Goal: Task Accomplishment & Management: Complete application form

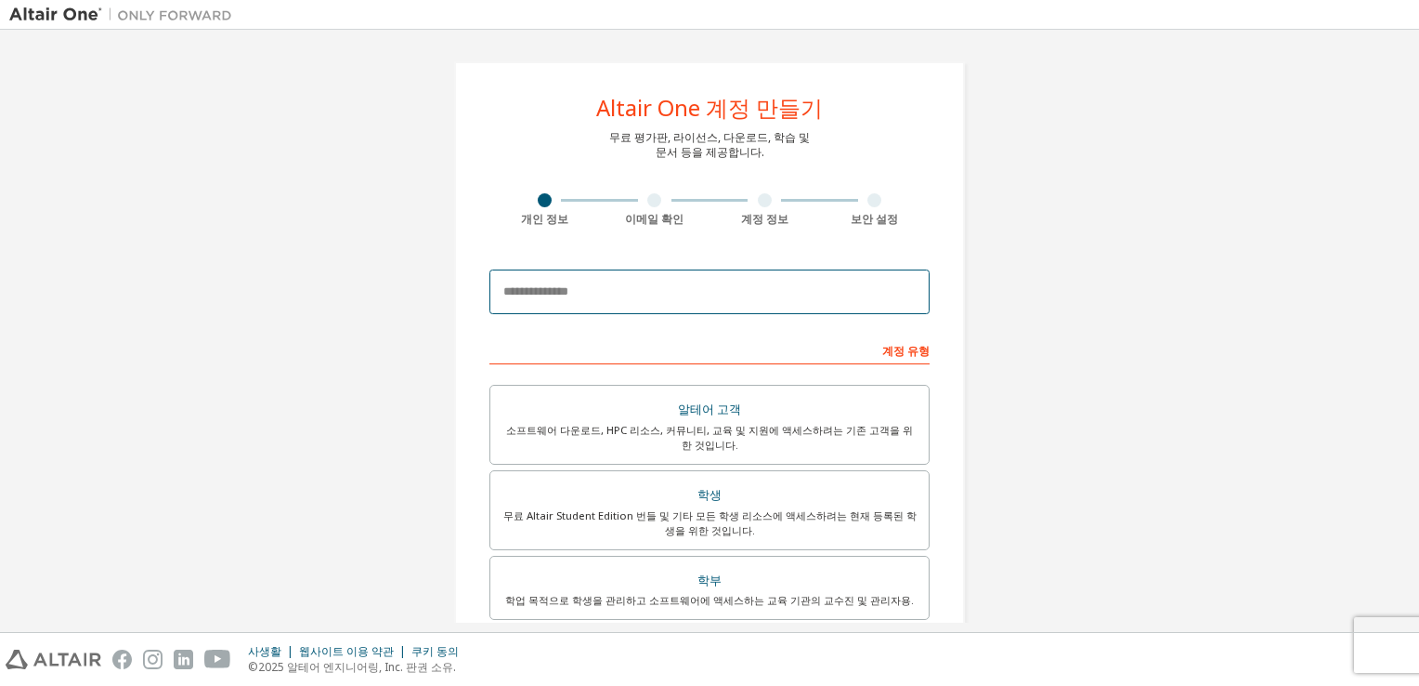
click at [695, 294] on input "email" at bounding box center [710, 291] width 440 height 45
click at [725, 307] on input "email" at bounding box center [710, 291] width 440 height 45
paste input "**********"
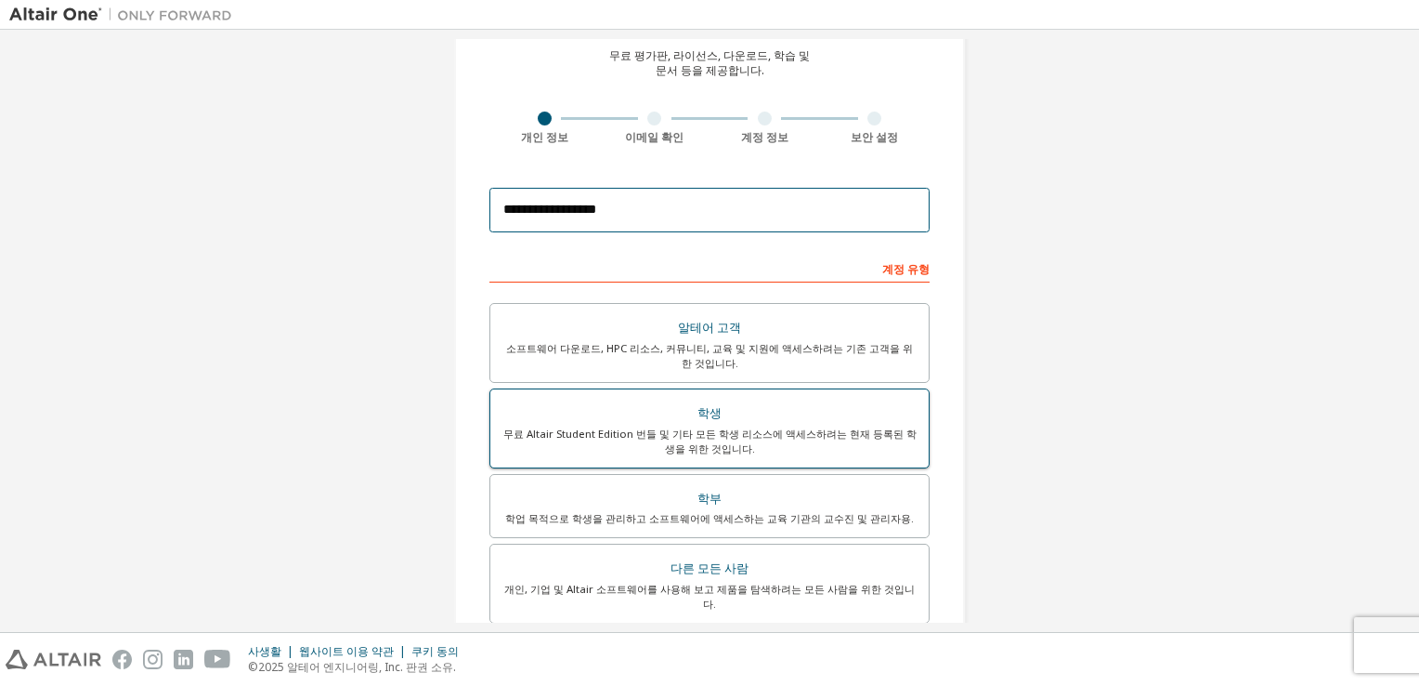
scroll to position [186, 0]
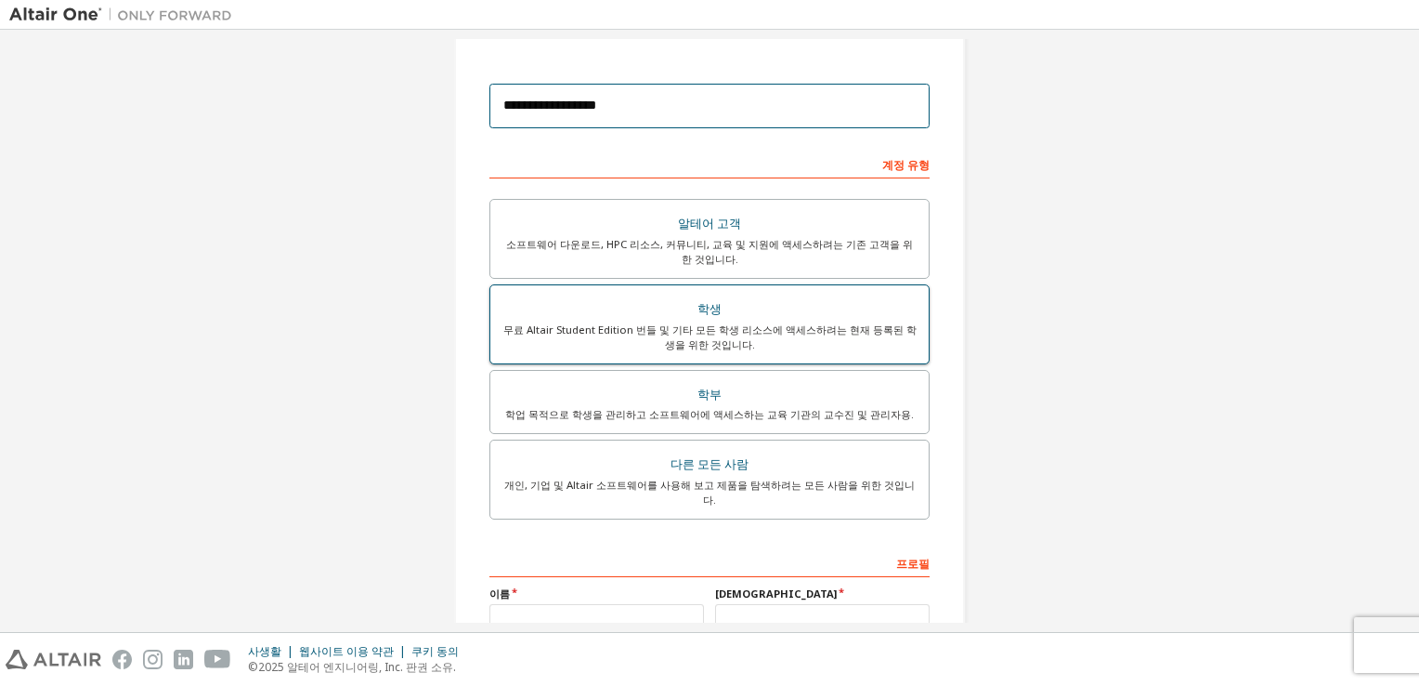
type input "**********"
click at [799, 328] on div "무료 Altair Student Edition 번들 및 기타 모든 학생 리소스에 액세스하려는 현재 등록된 학생을 위한 것입니다." at bounding box center [710, 337] width 416 height 30
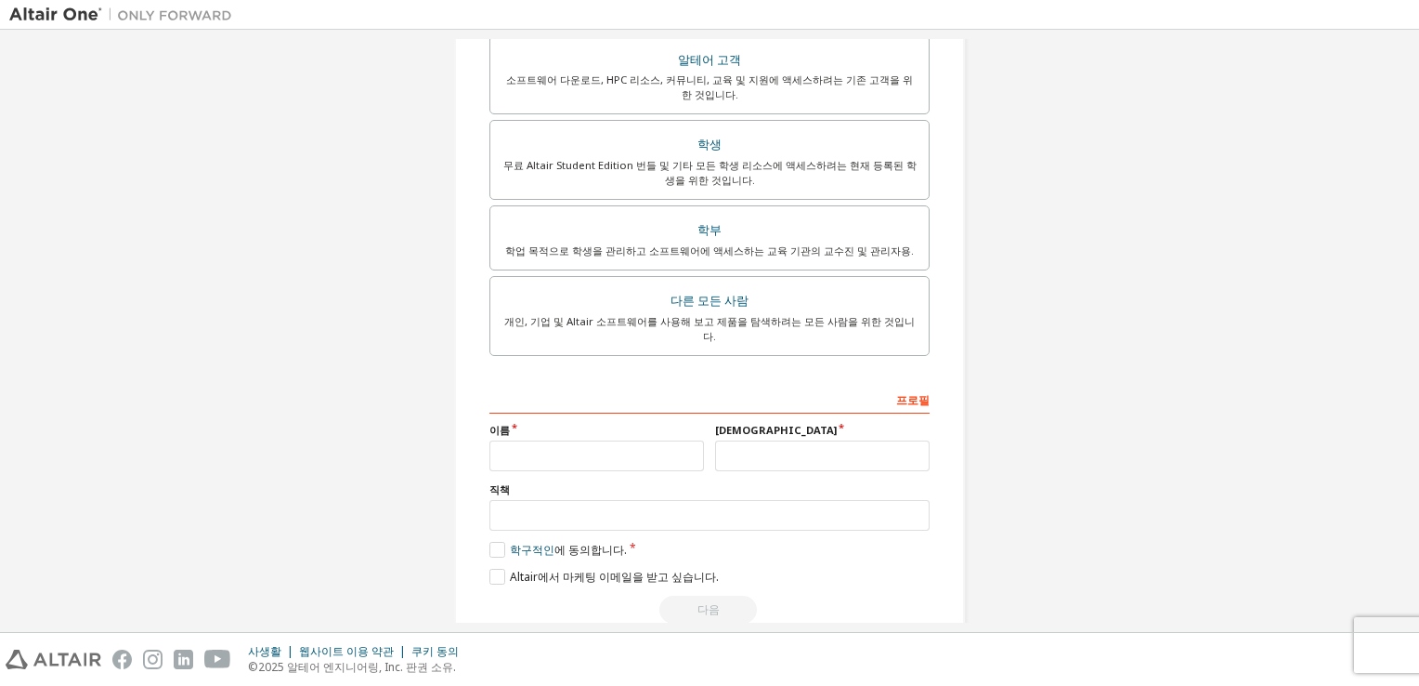
scroll to position [414, 0]
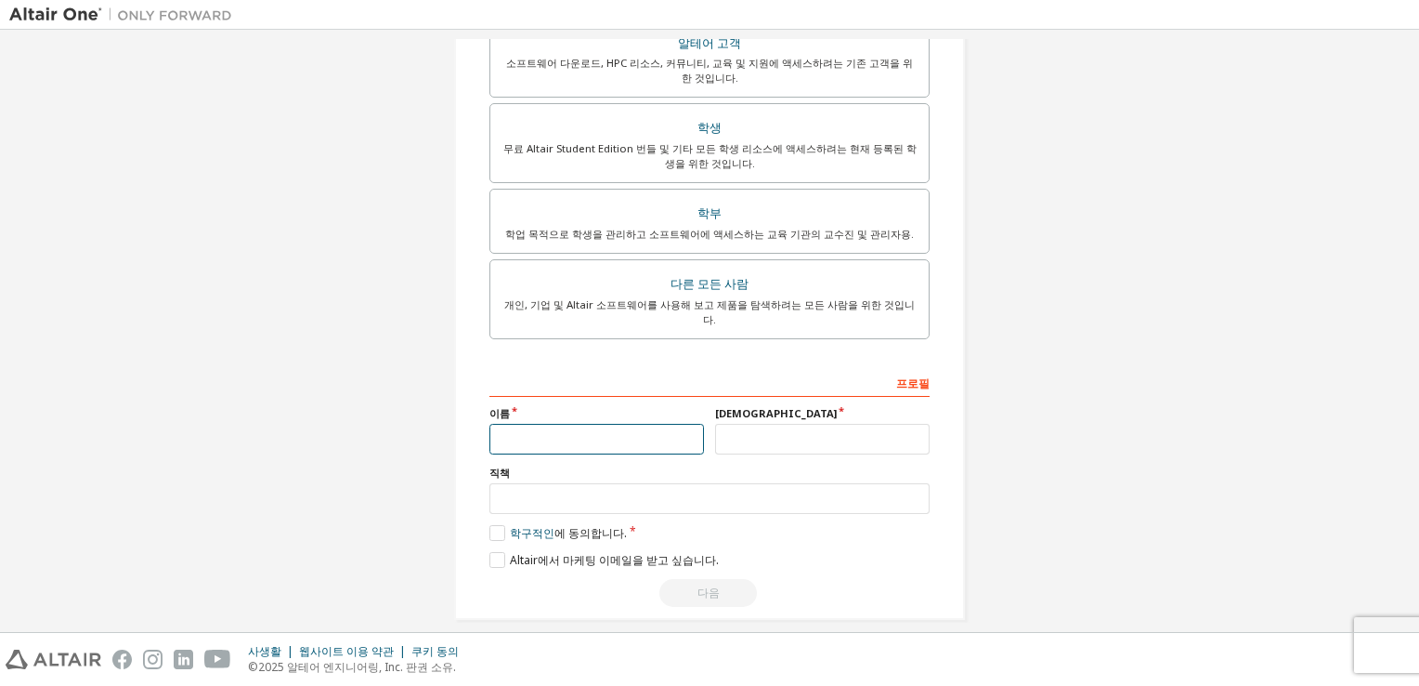
click at [613, 433] on input "text" at bounding box center [597, 439] width 215 height 31
type input "*"
type input "**"
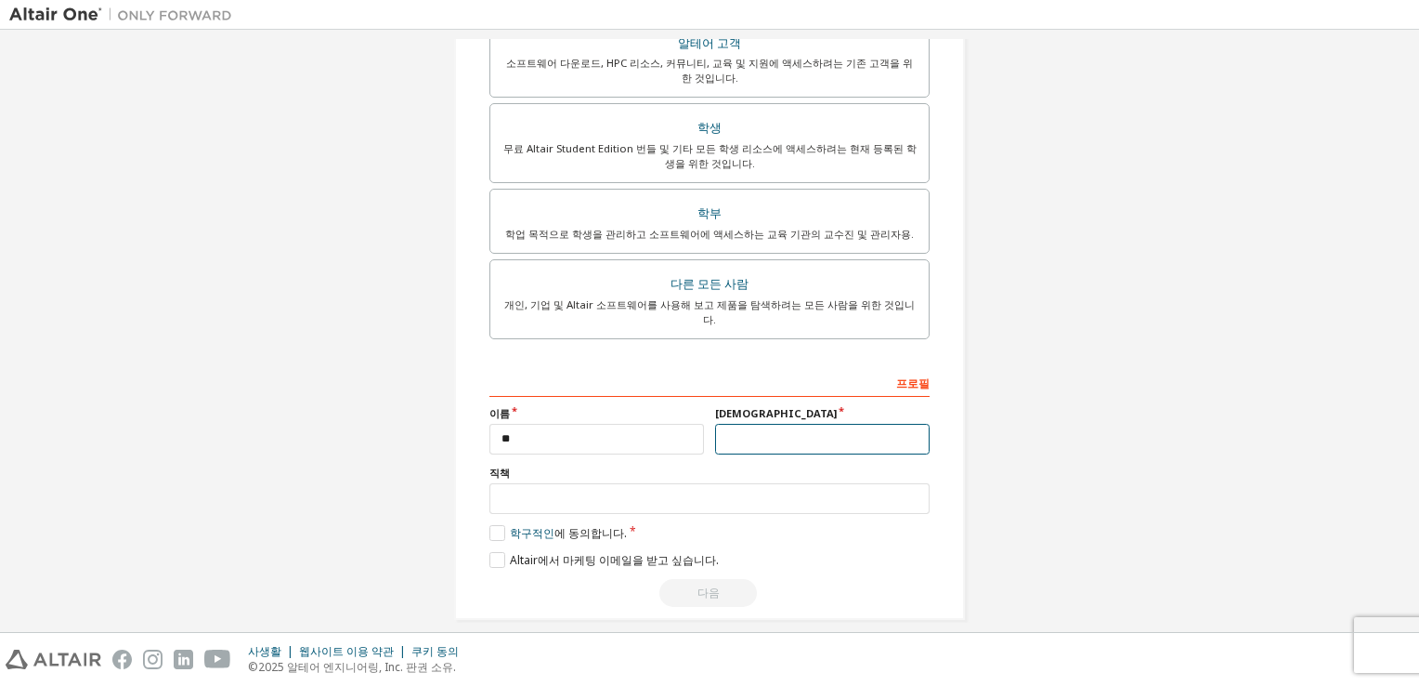
click at [745, 424] on input "text" at bounding box center [822, 439] width 215 height 31
type input "*"
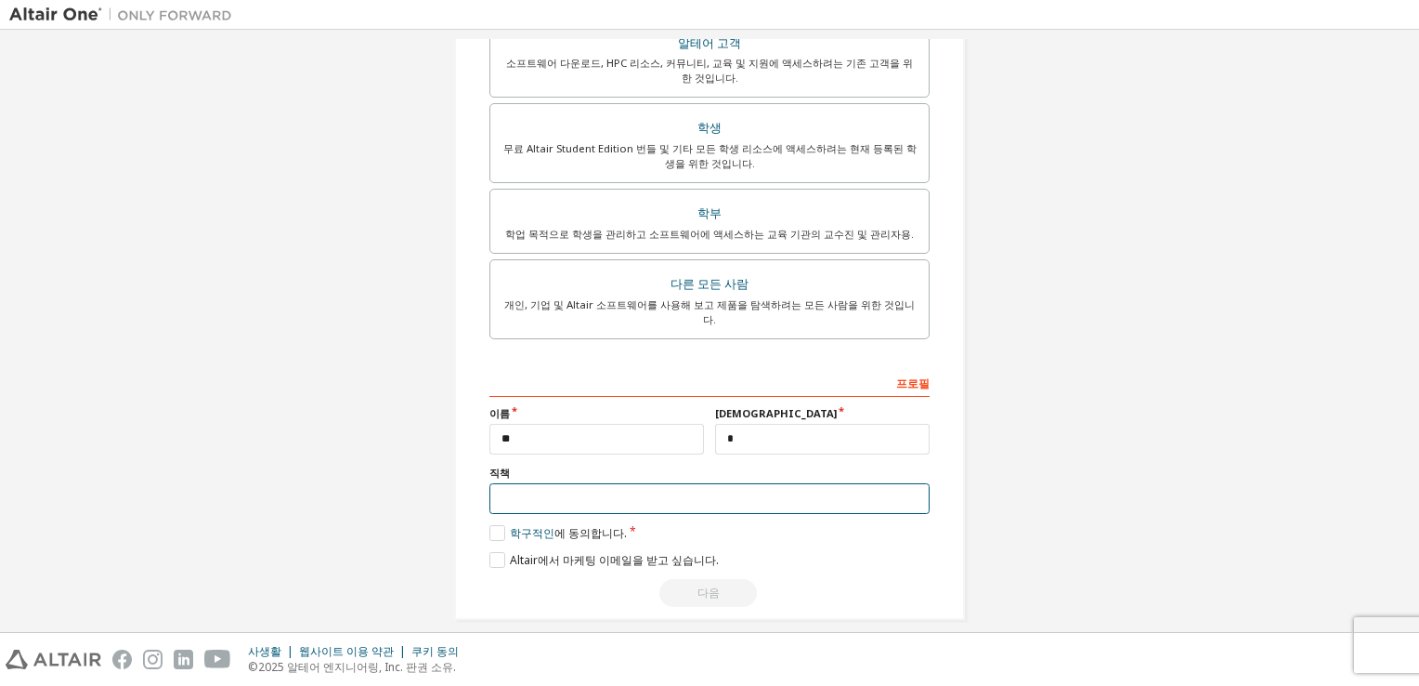
click at [608, 483] on input "text" at bounding box center [710, 498] width 440 height 31
type input "**"
click at [490, 525] on label "학구적인 에 동의합니다." at bounding box center [558, 533] width 137 height 16
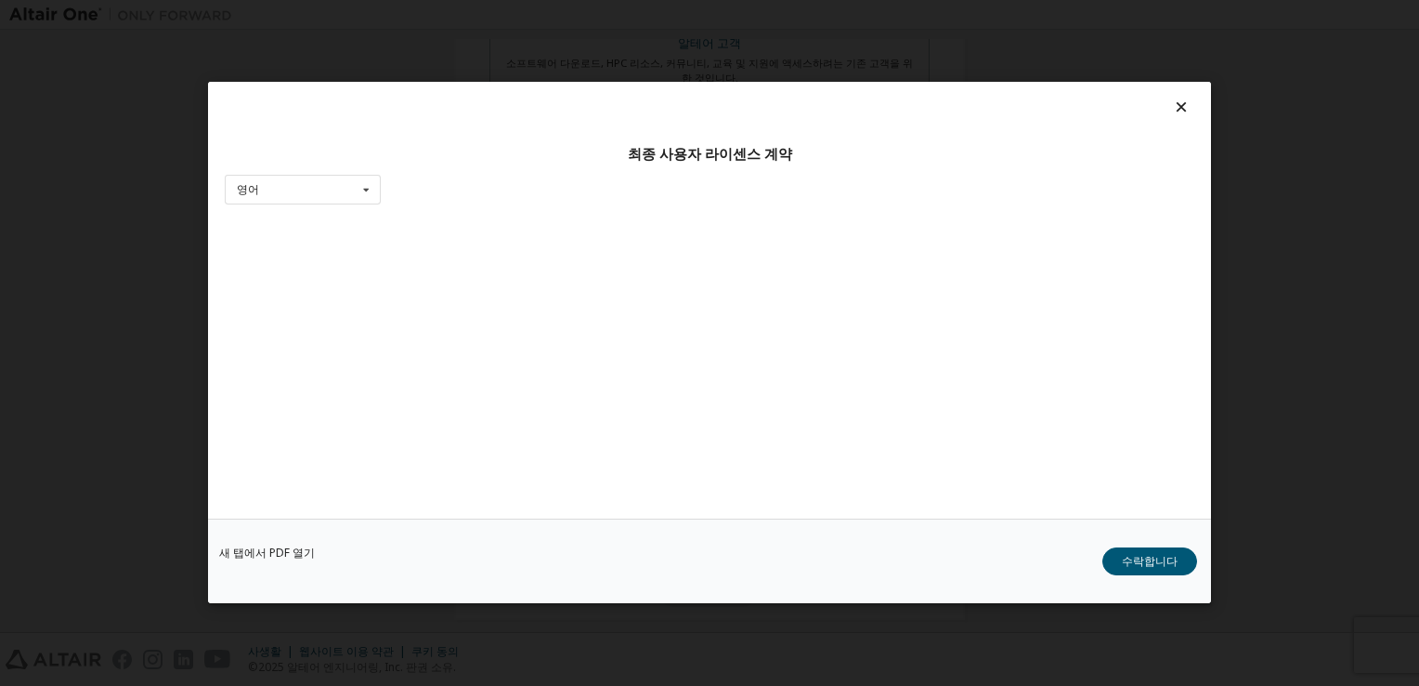
click at [487, 560] on div "새 탭에서 PDF 열기 수락합니다" at bounding box center [709, 561] width 1003 height 85
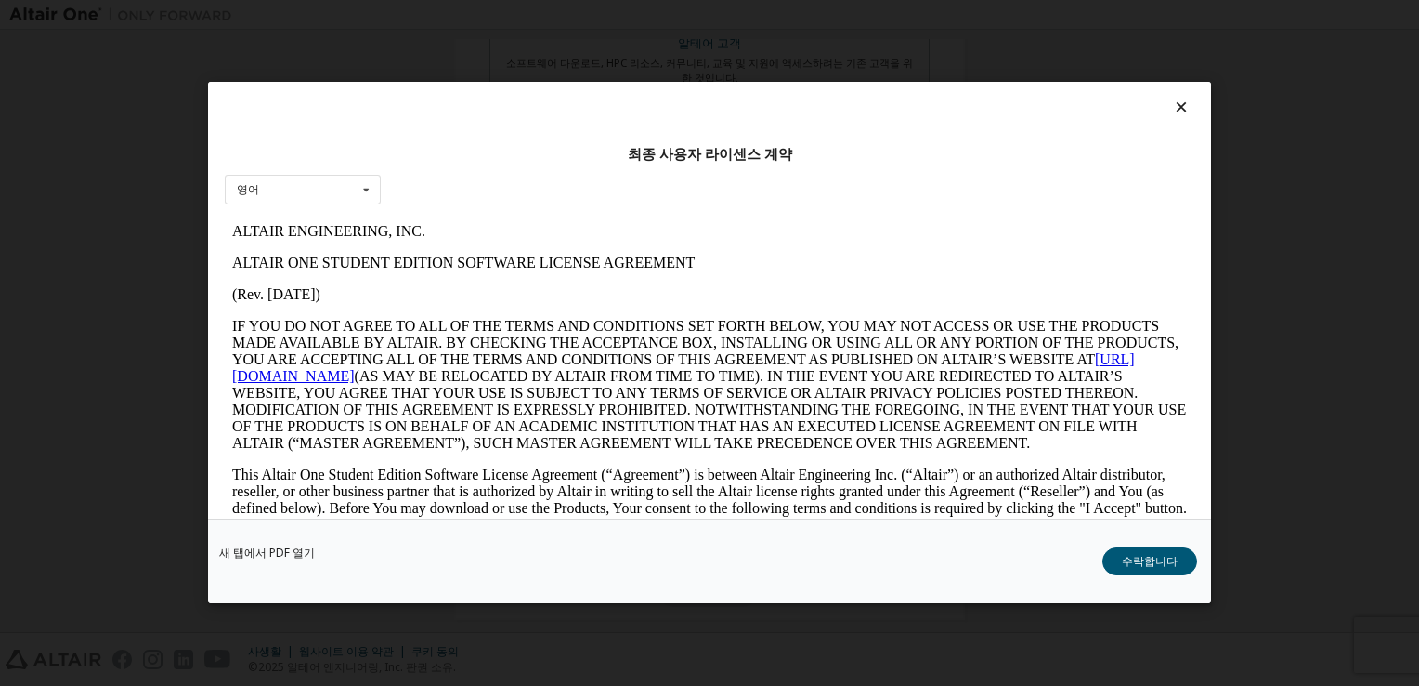
scroll to position [0, 0]
click at [1156, 561] on button "수락합니다" at bounding box center [1150, 562] width 95 height 28
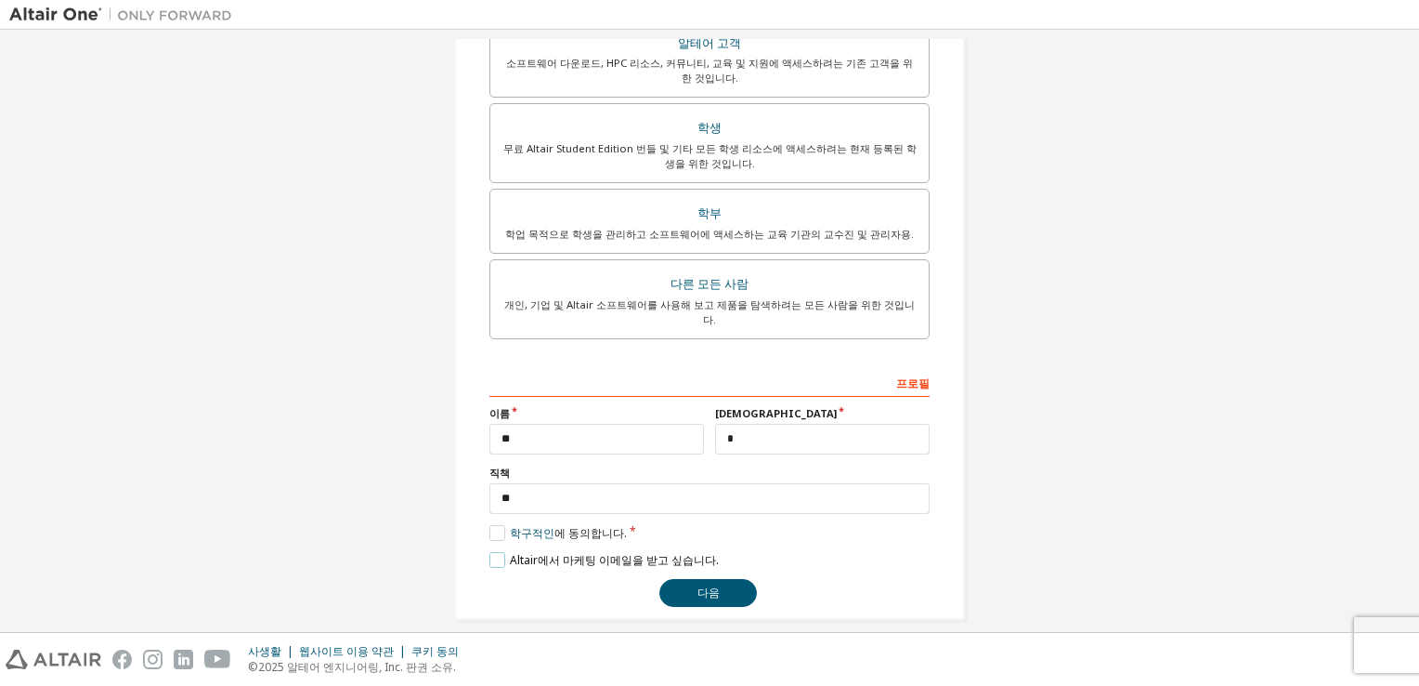
click at [490, 552] on label "Altair에서 마케팅 이메일을 받고 싶습니다." at bounding box center [604, 560] width 229 height 16
click at [718, 579] on button "다음" at bounding box center [709, 593] width 98 height 28
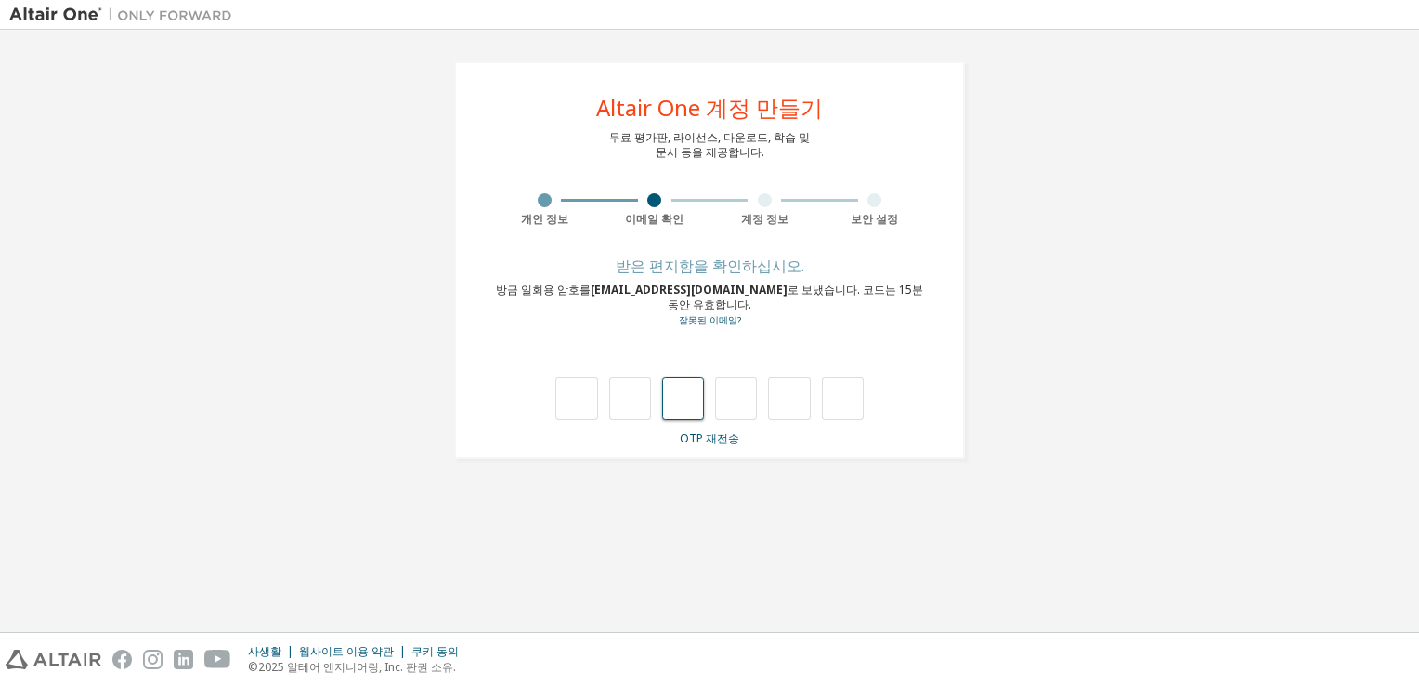
type input "*"
click at [631, 387] on input "*" at bounding box center [630, 398] width 42 height 43
click at [596, 387] on input "*" at bounding box center [576, 398] width 42 height 43
type input "*"
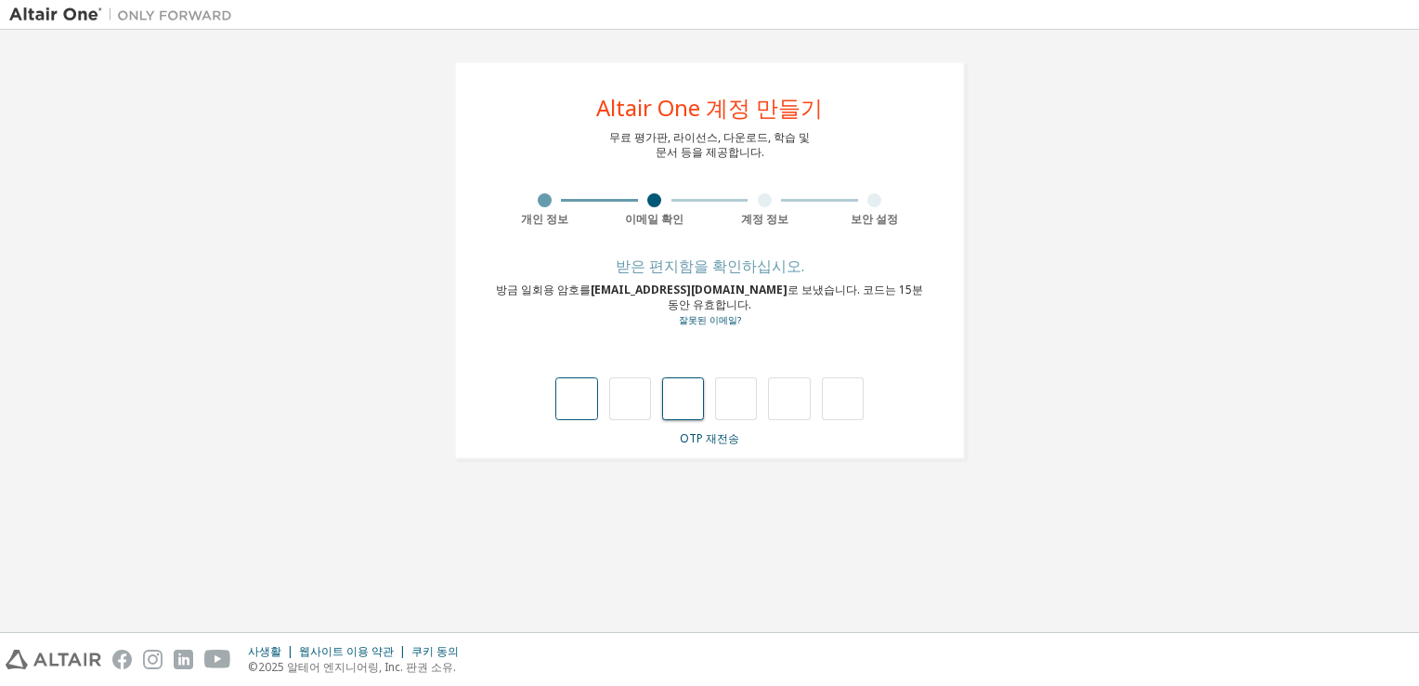
type input "*"
click at [654, 385] on div "* *" at bounding box center [709, 398] width 308 height 43
click at [636, 385] on input "*" at bounding box center [630, 398] width 42 height 43
click at [591, 389] on input "*" at bounding box center [576, 398] width 42 height 43
type input "*"
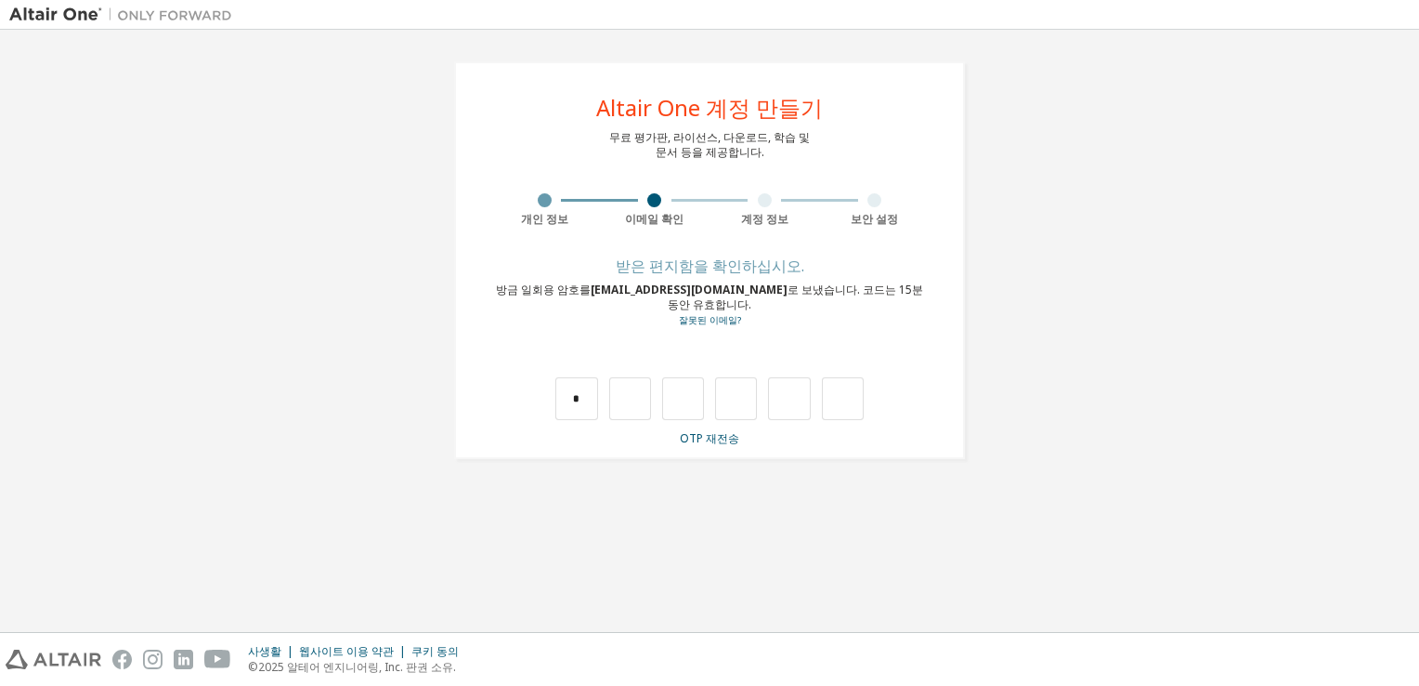
type input "*"
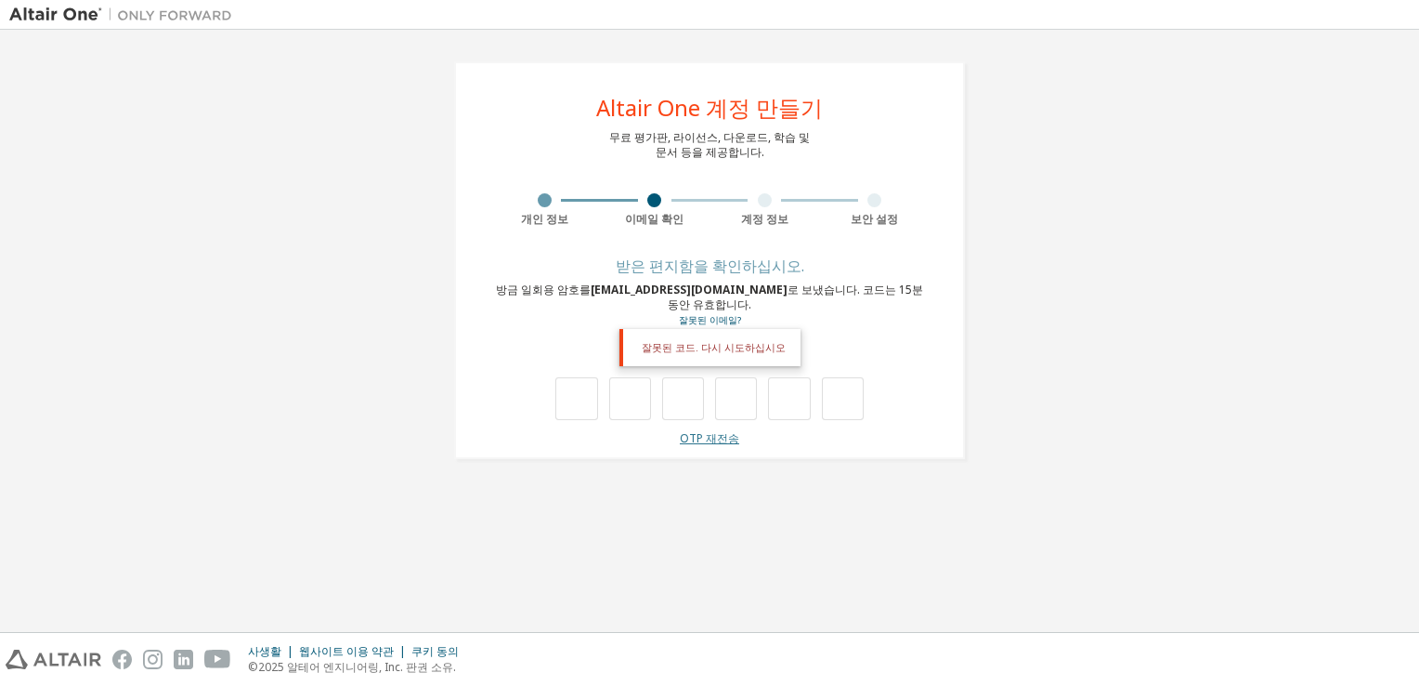
click at [693, 430] on link "OTP 재전송" at bounding box center [709, 438] width 59 height 16
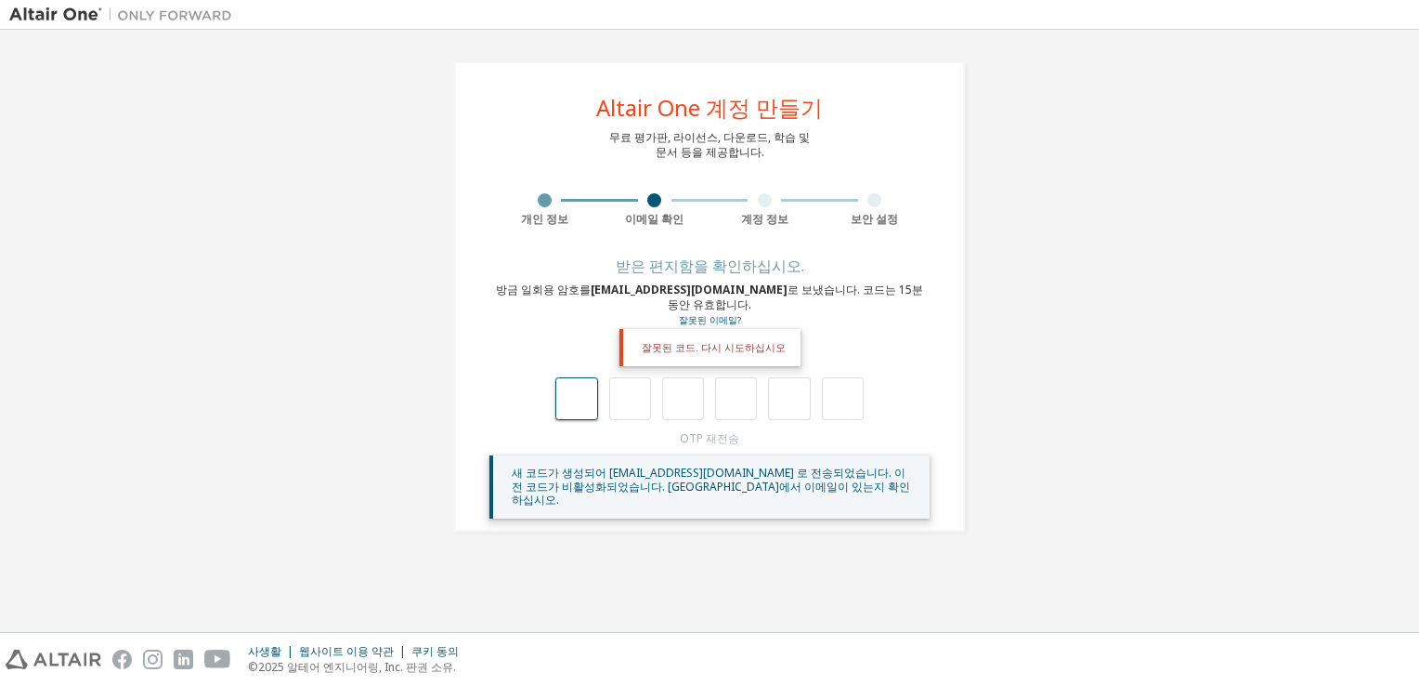
click at [570, 377] on input "text" at bounding box center [576, 398] width 42 height 43
type input "*"
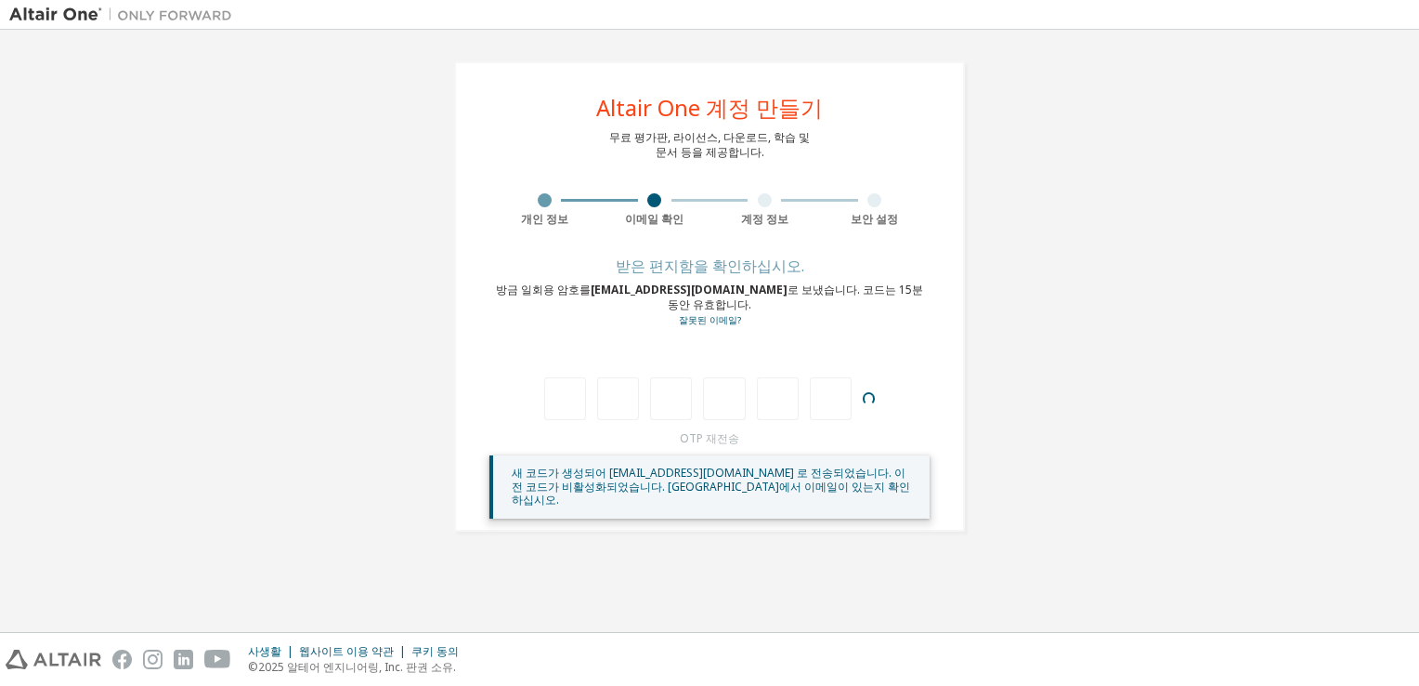
type input "*"
click at [568, 393] on input "text" at bounding box center [576, 398] width 42 height 43
type input "*"
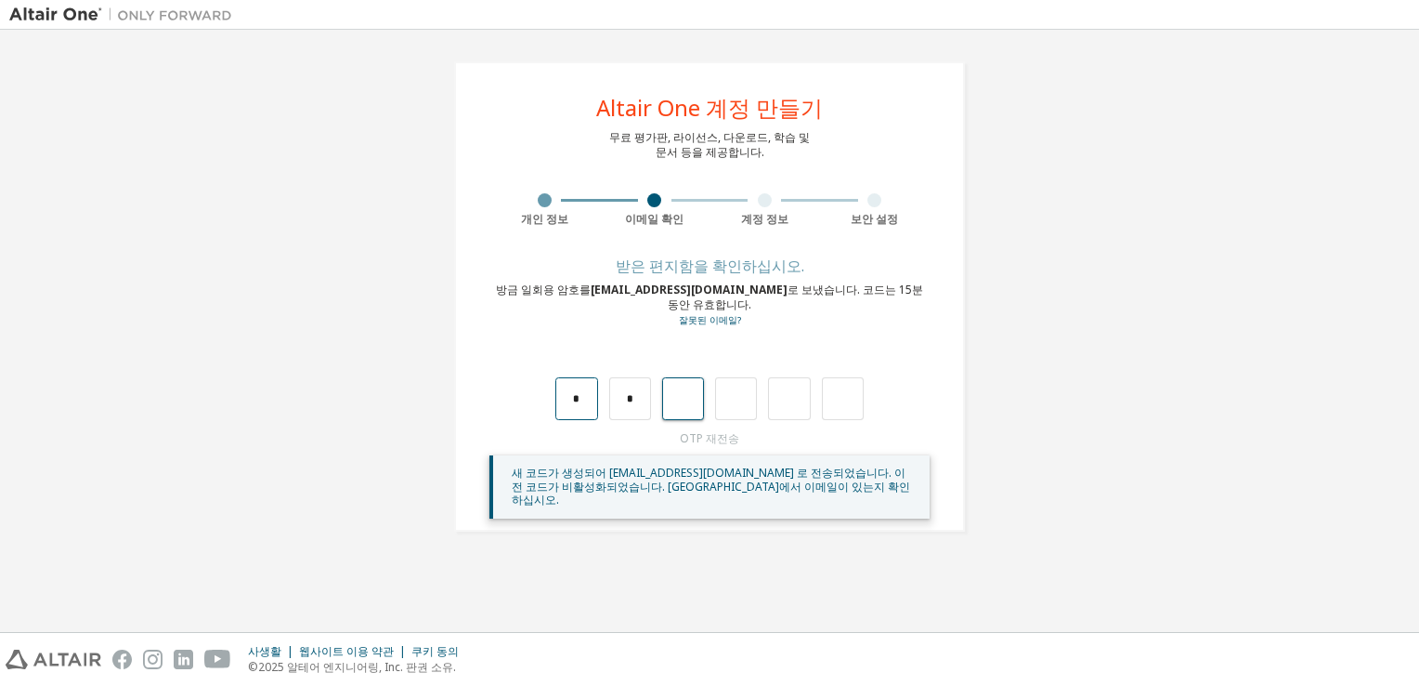
type input "*"
click at [999, 402] on div "**********" at bounding box center [709, 296] width 1401 height 515
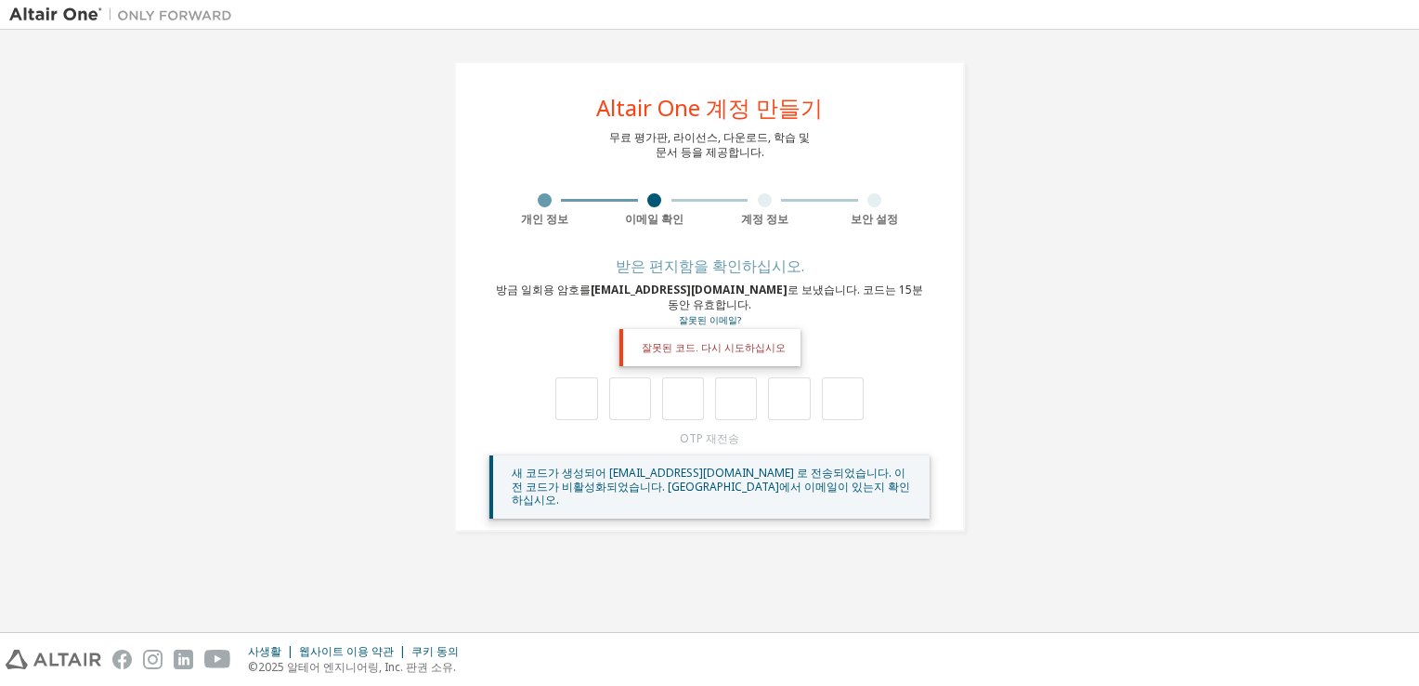
click at [947, 364] on div "**********" at bounding box center [709, 296] width 511 height 470
drag, startPoint x: 947, startPoint y: 364, endPoint x: 818, endPoint y: 321, distance: 136.0
click at [818, 321] on div "받은 편지함을 확인하십시오. 방금 일회용 암호를 [EMAIL_ADDRESS][DOMAIN_NAME] 로 보냈습니다. 코드는 15분 동안 유효합…" at bounding box center [710, 389] width 440 height 258
click at [578, 380] on input "text" at bounding box center [576, 398] width 42 height 43
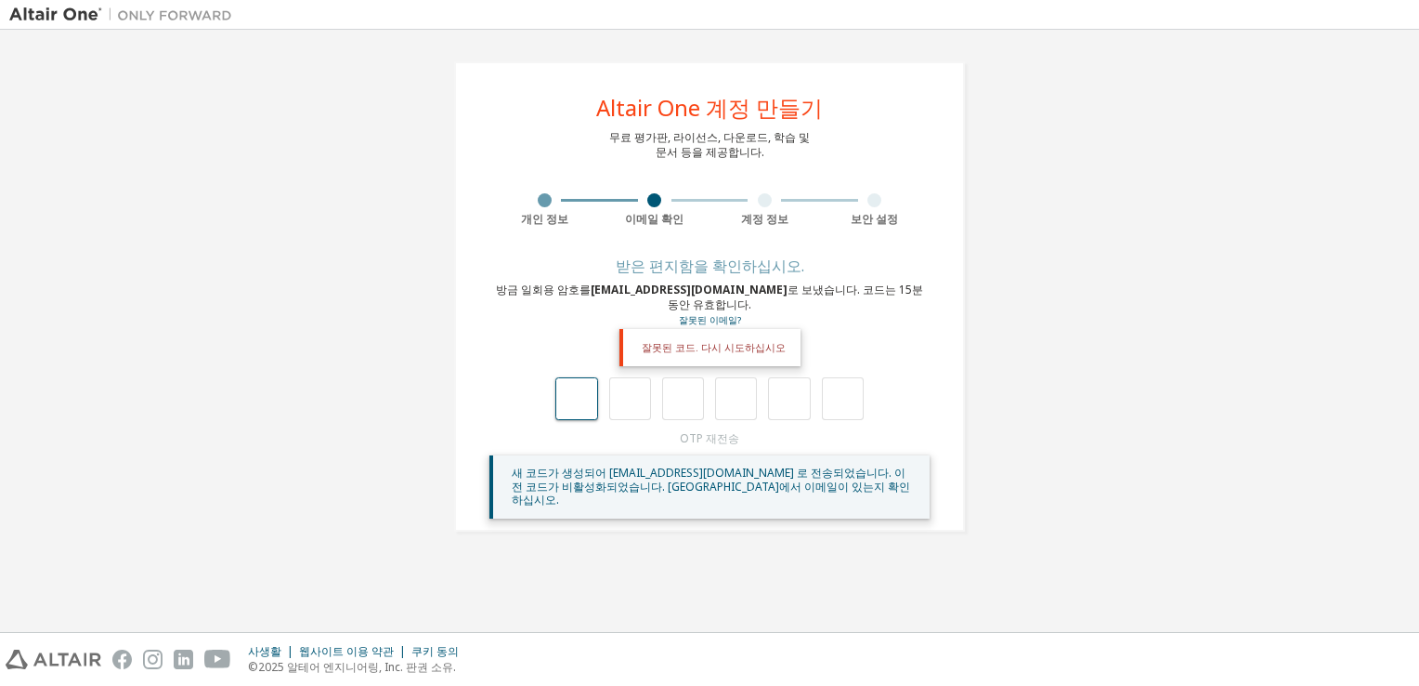
type input "*"
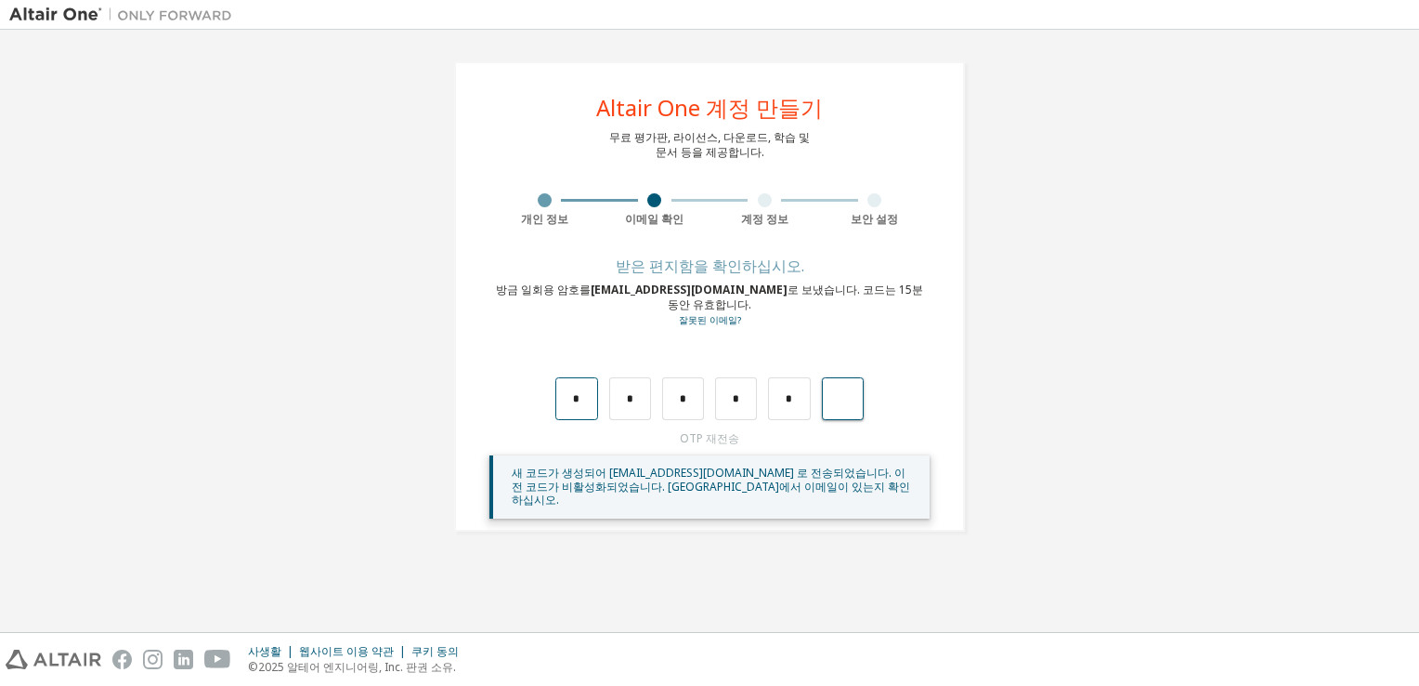
type input "*"
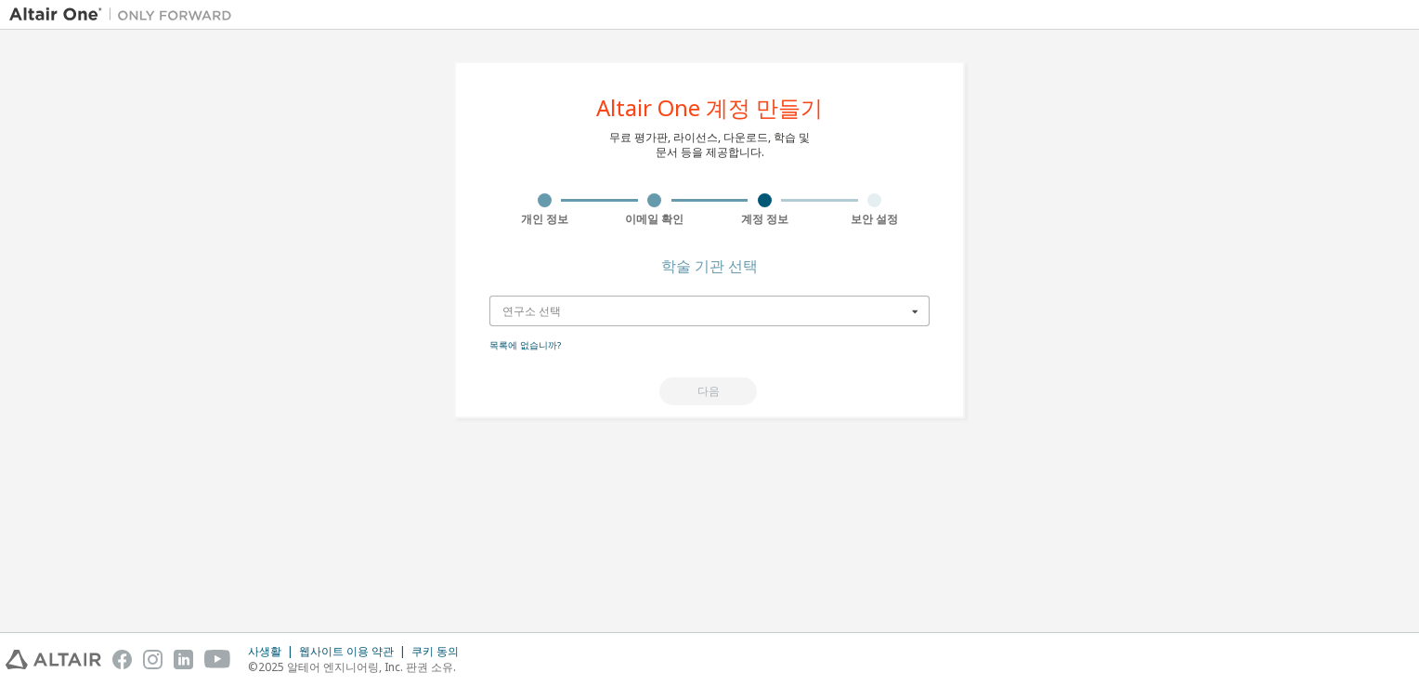
click at [865, 316] on input "text" at bounding box center [710, 310] width 438 height 29
click at [870, 320] on input "text" at bounding box center [710, 310] width 438 height 29
click at [914, 309] on icon at bounding box center [915, 310] width 23 height 29
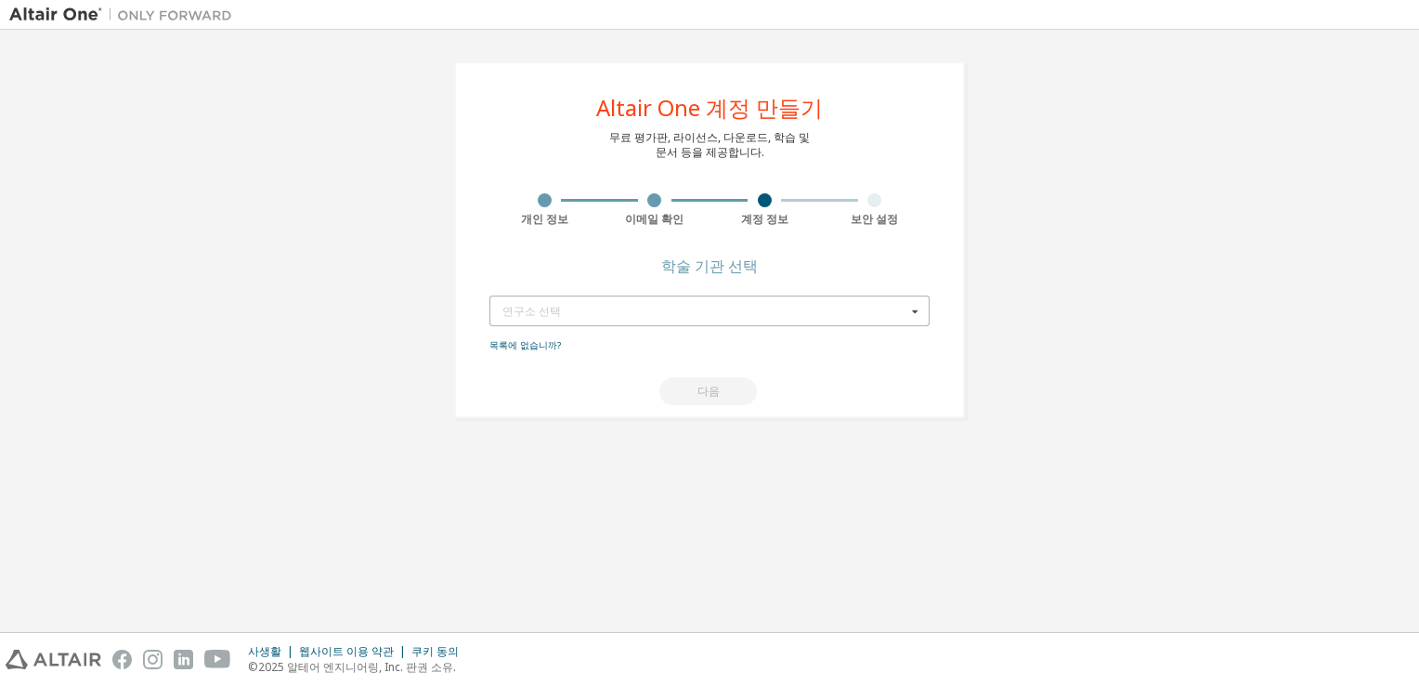
click at [914, 309] on icon at bounding box center [915, 310] width 23 height 29
type input "***"
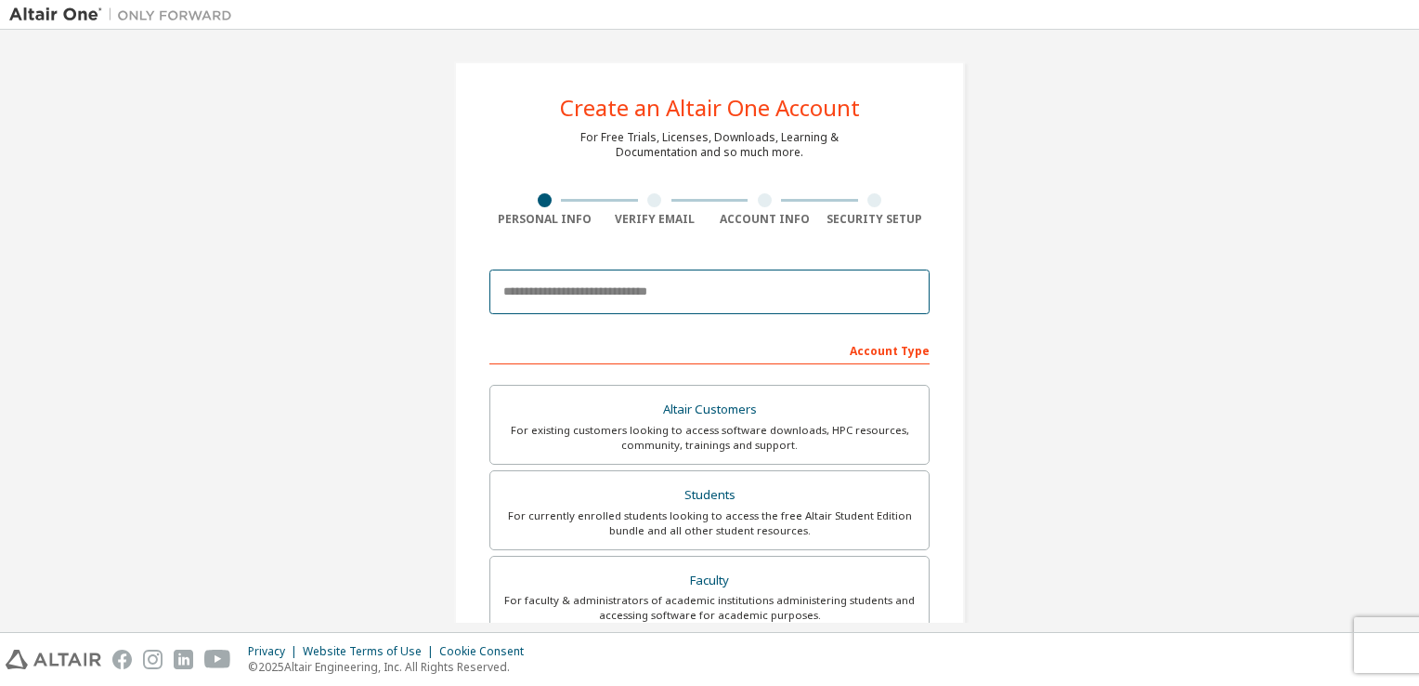
click at [725, 278] on input "email" at bounding box center [710, 291] width 440 height 45
type input "**********"
type input "**"
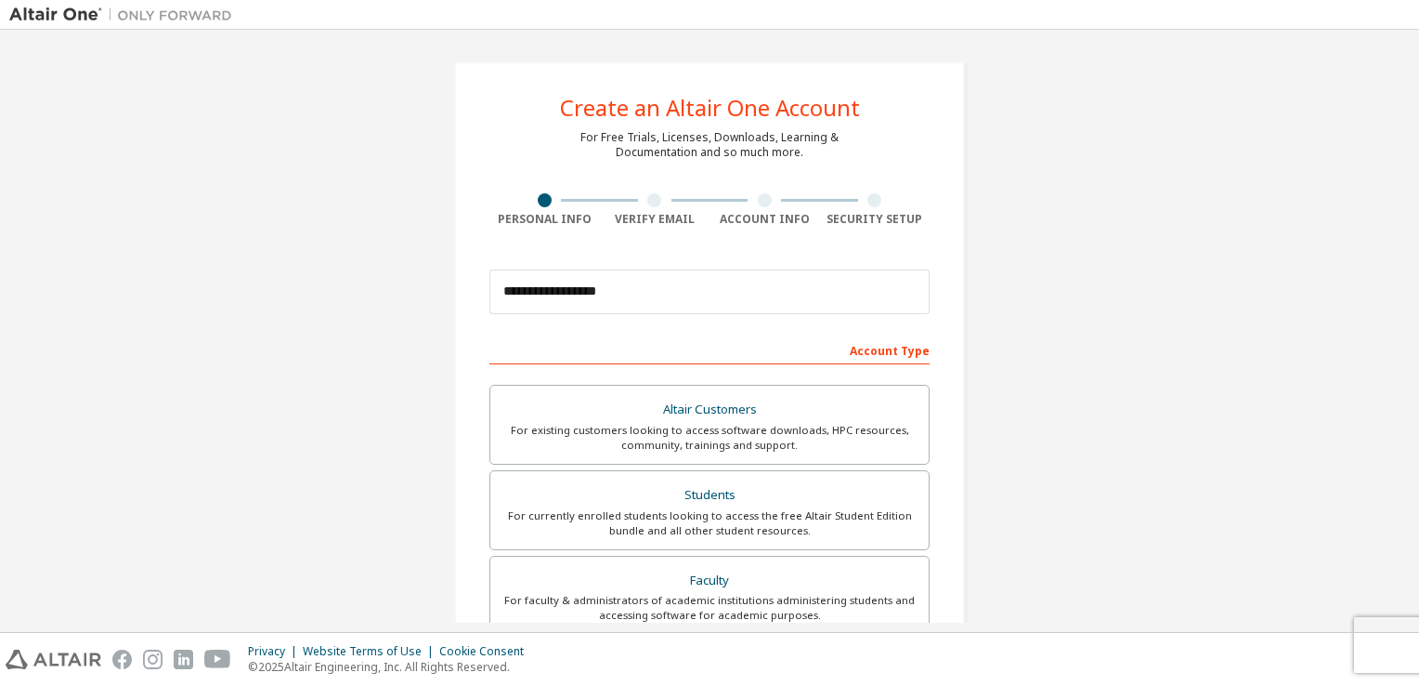
type input "*"
type input "**"
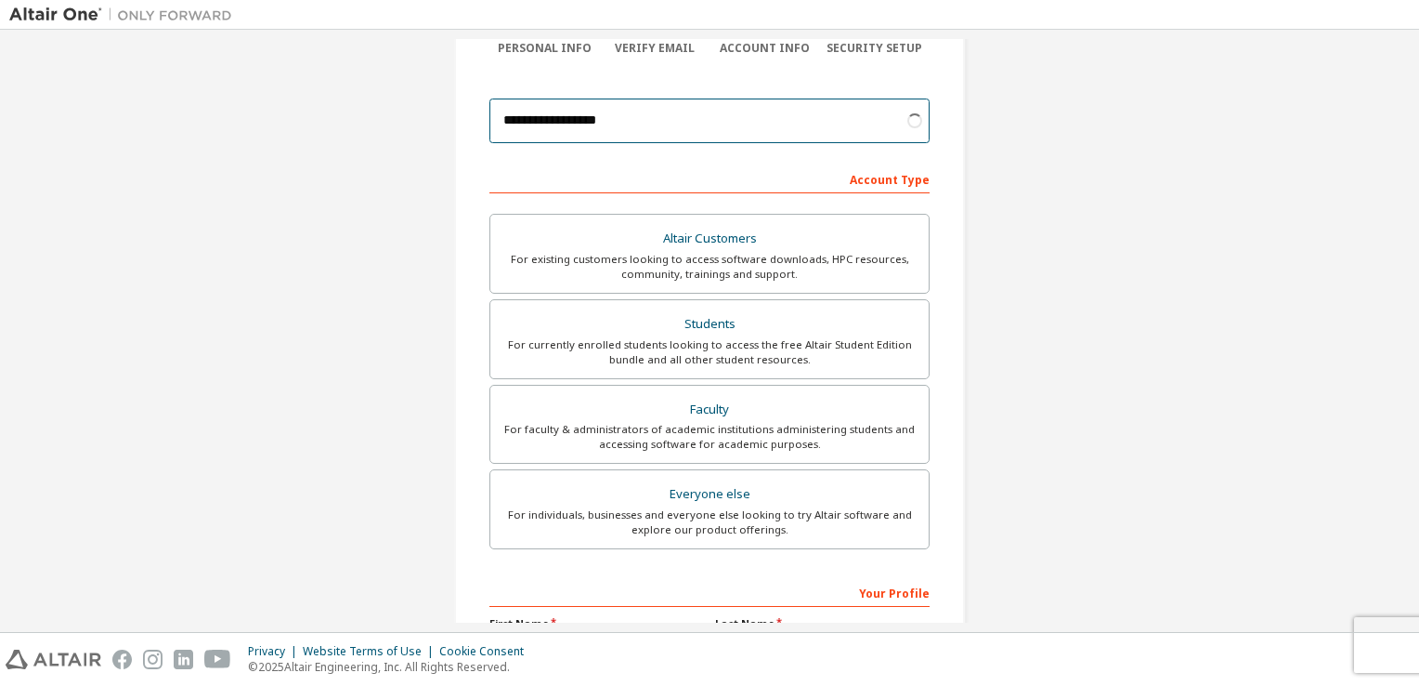
scroll to position [186, 0]
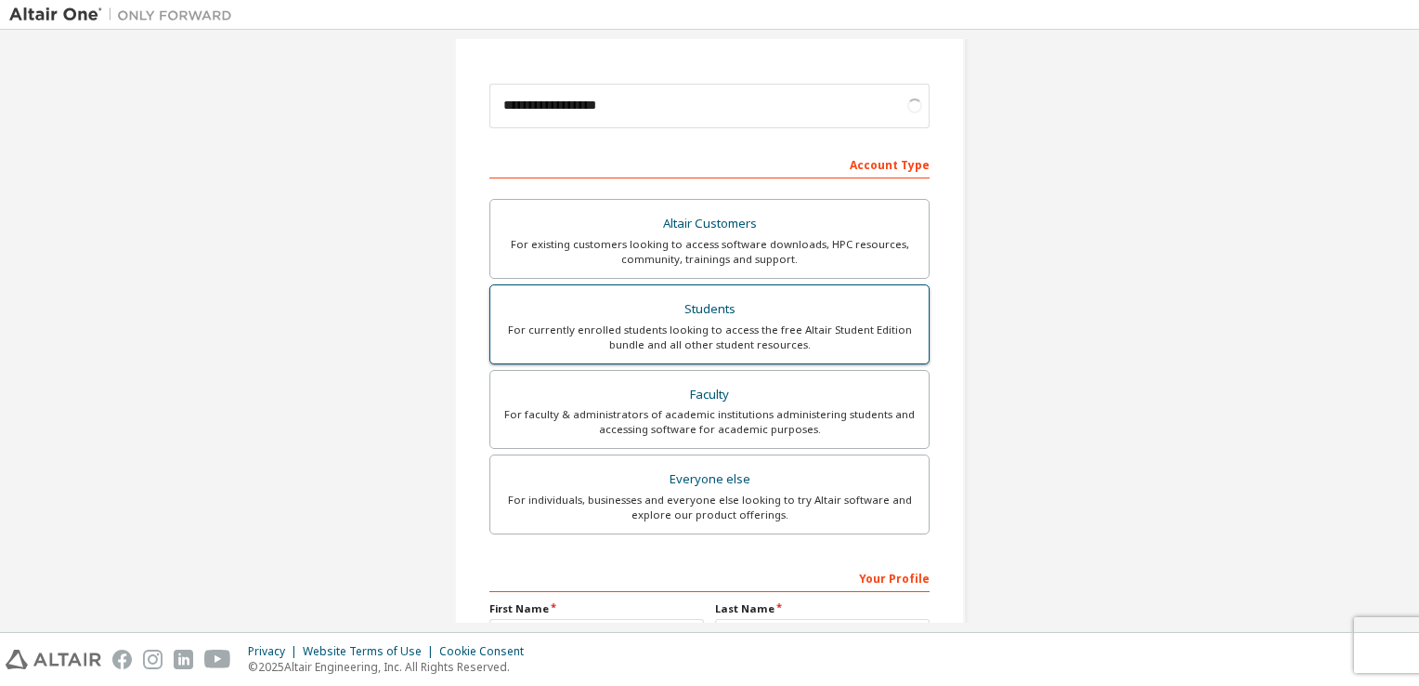
click at [814, 322] on div "For currently enrolled students looking to access the free Altair Student Editi…" at bounding box center [710, 337] width 416 height 30
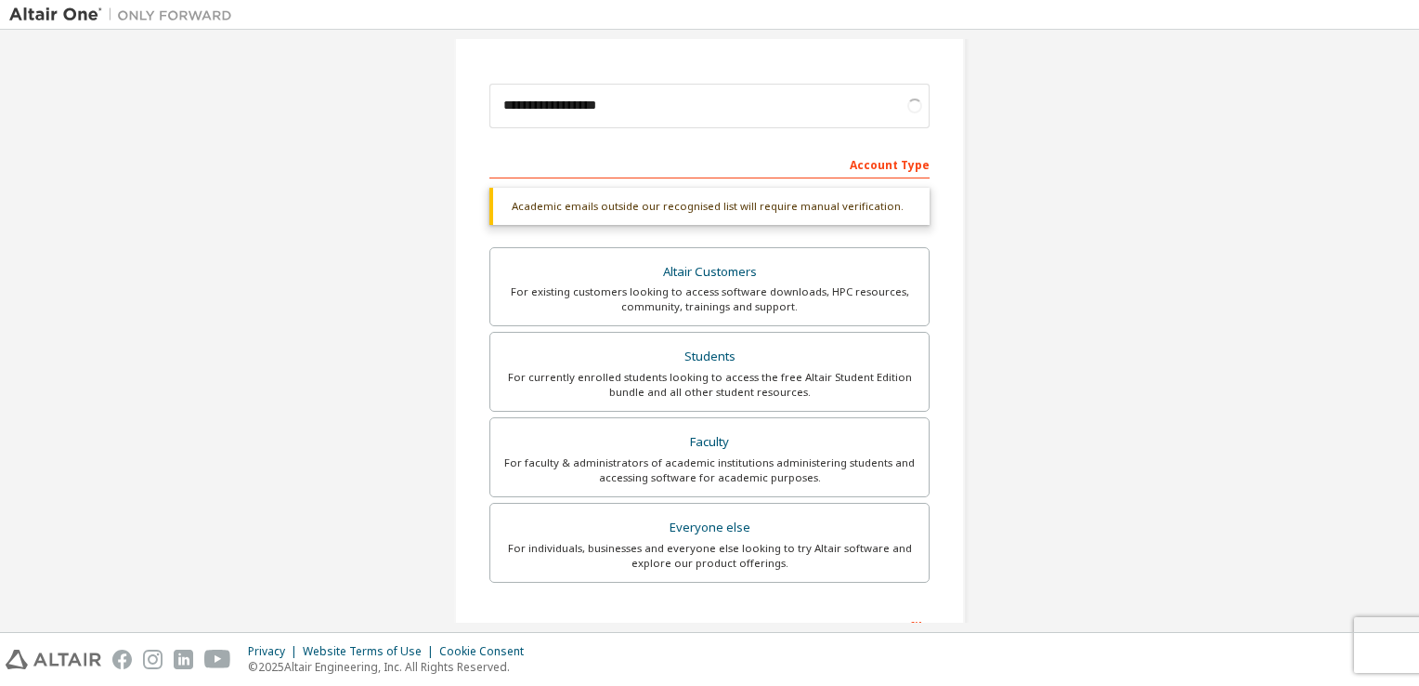
scroll to position [444, 0]
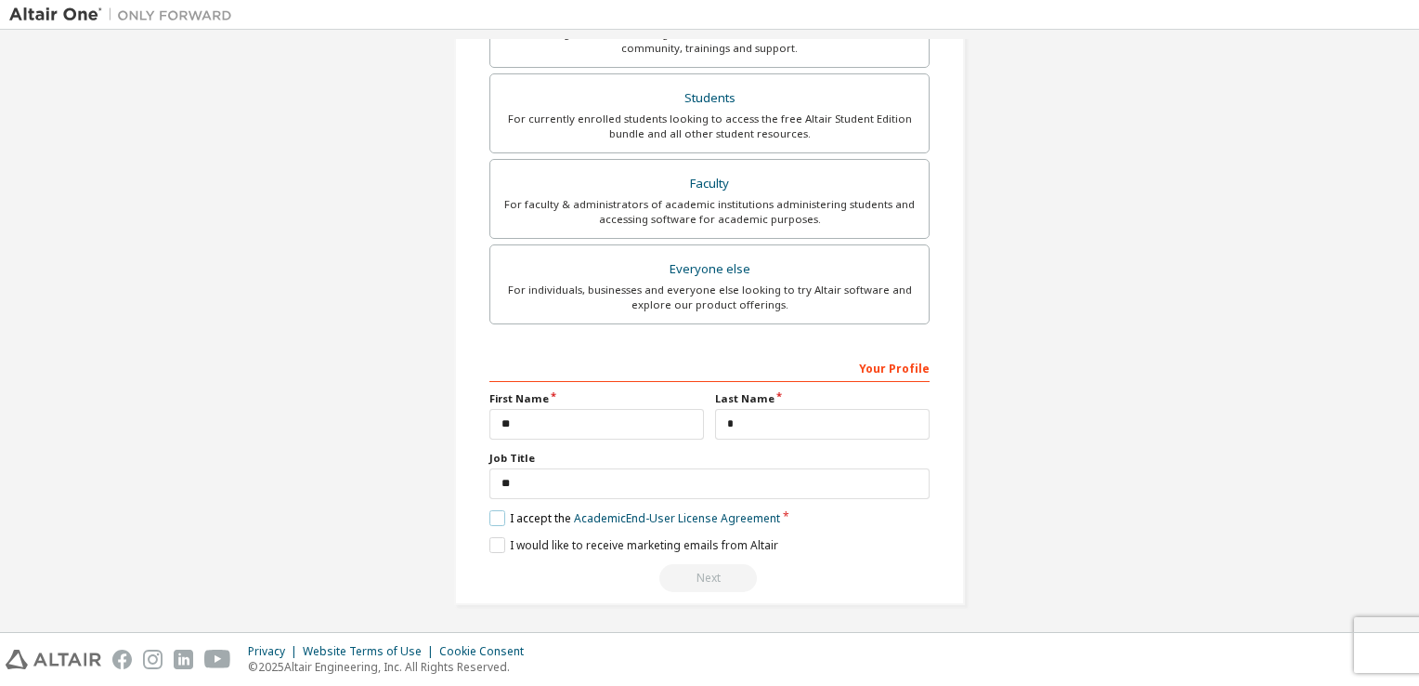
click at [490, 518] on label "I accept the Academic End-User License Agreement" at bounding box center [635, 518] width 291 height 16
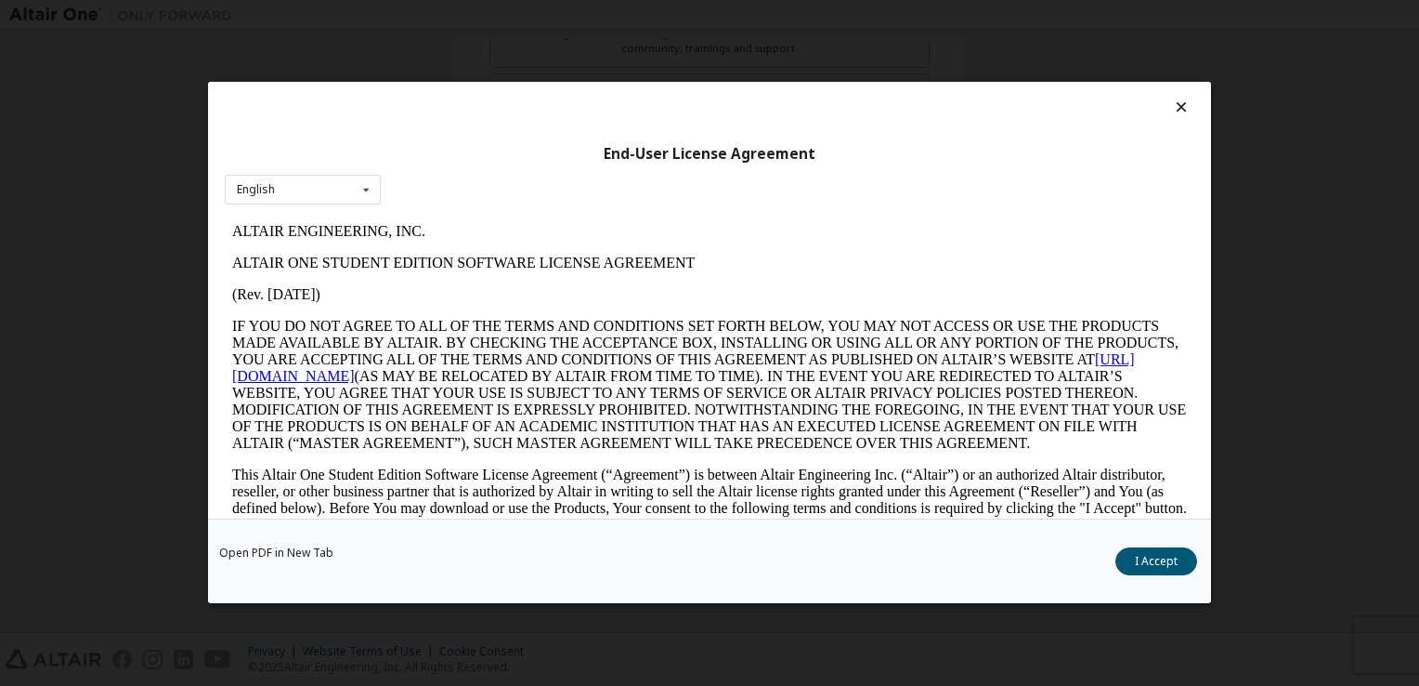
scroll to position [0, 0]
click at [1144, 558] on button "I Accept" at bounding box center [1157, 562] width 82 height 28
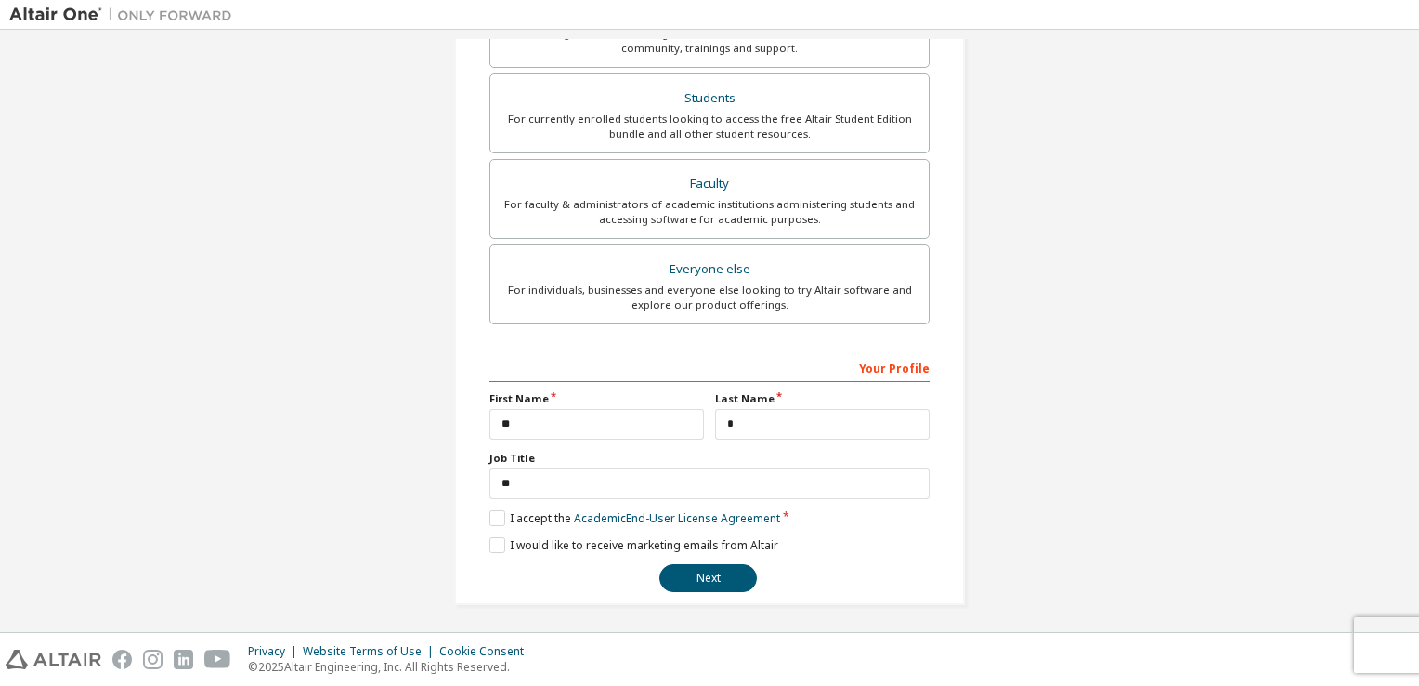
click at [481, 542] on div "**********" at bounding box center [709, 110] width 511 height 987
click at [490, 544] on label "I would like to receive marketing emails from Altair" at bounding box center [634, 545] width 289 height 16
click at [716, 581] on button "Next" at bounding box center [709, 578] width 98 height 28
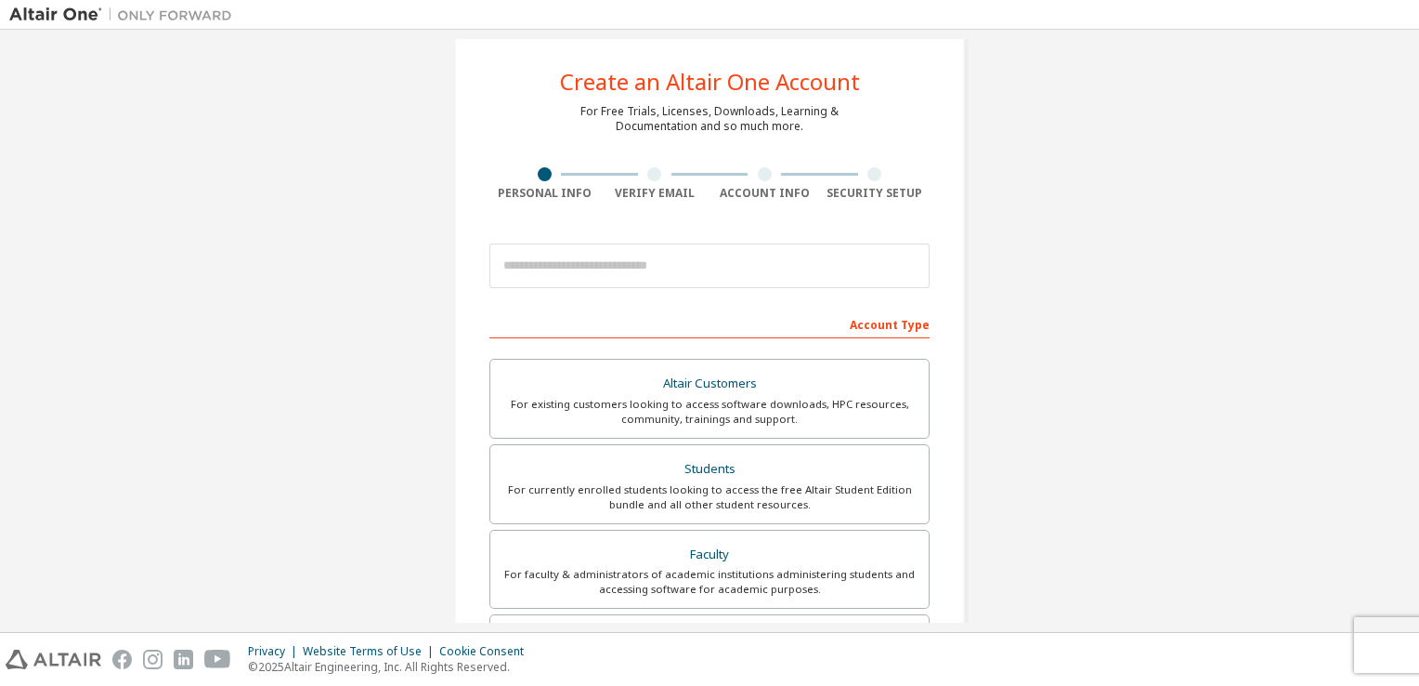
scroll to position [24, 0]
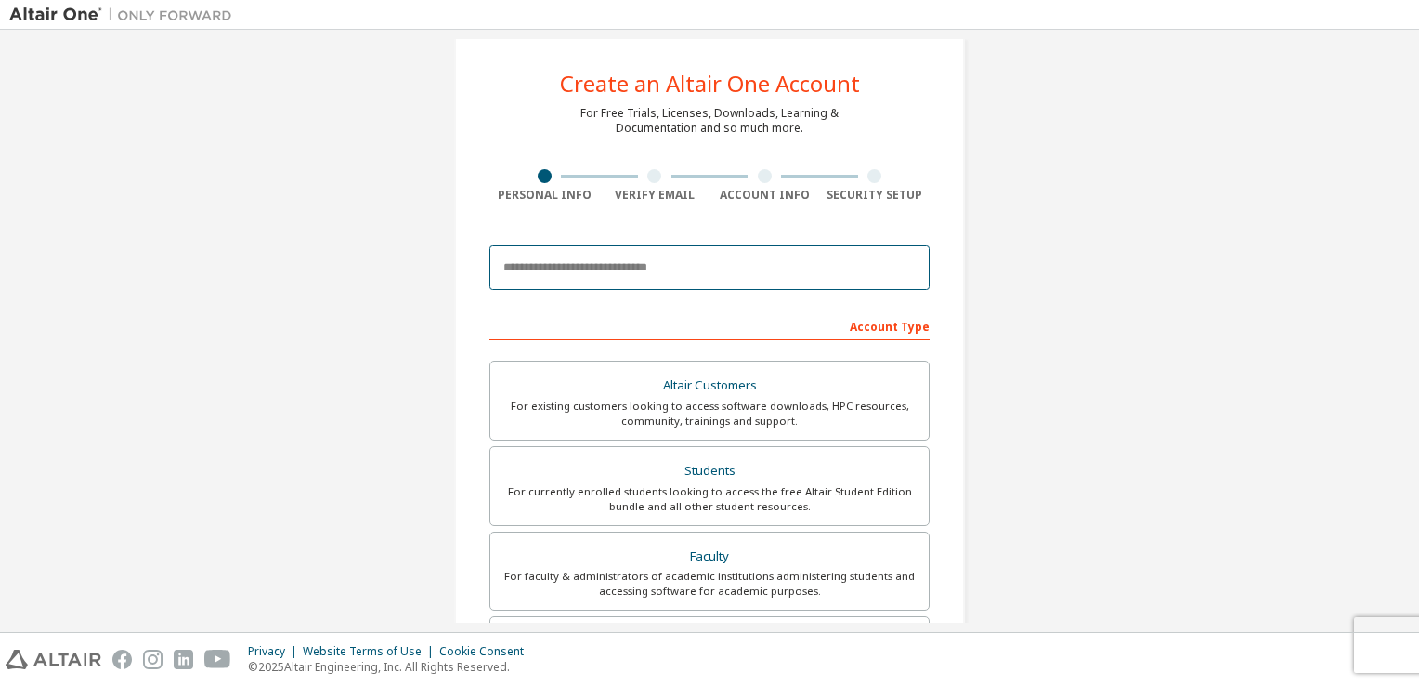
click at [634, 253] on input "email" at bounding box center [710, 267] width 440 height 45
type input "**********"
type input "**"
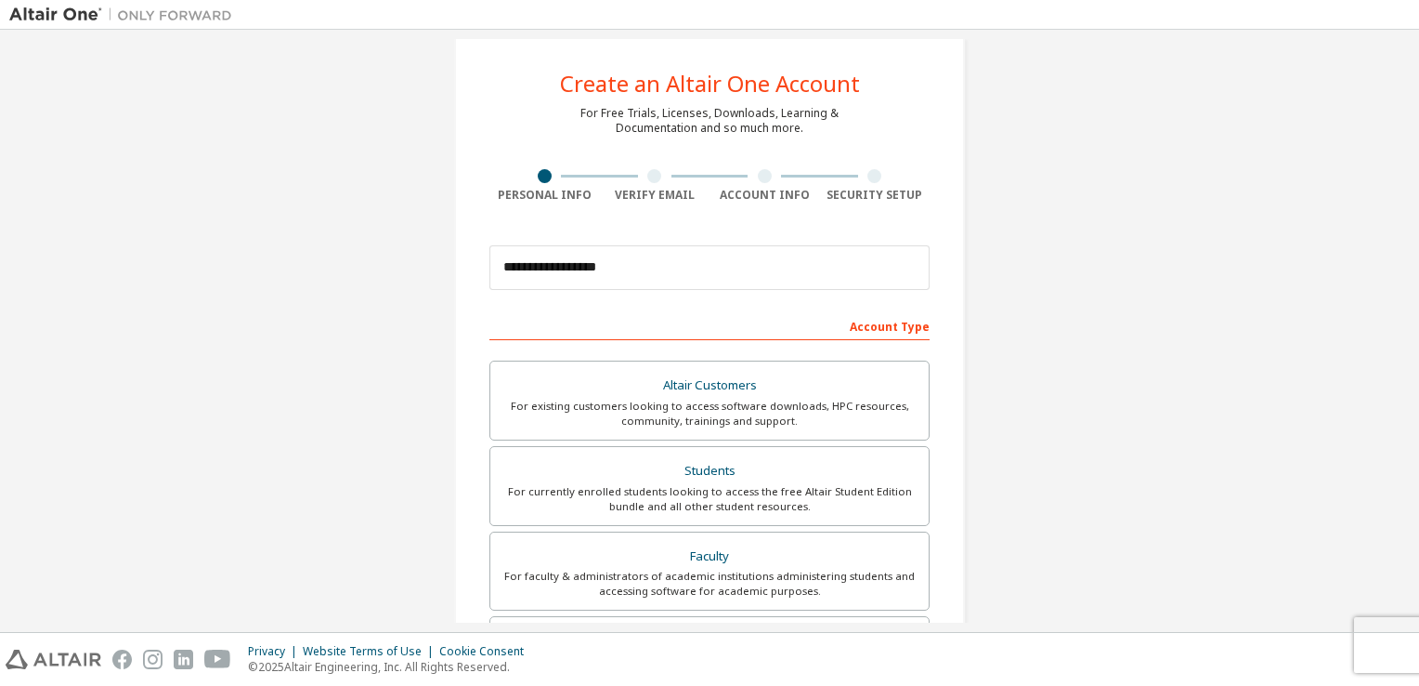
type input "*"
type input "**"
click at [735, 468] on div "Students" at bounding box center [710, 471] width 416 height 26
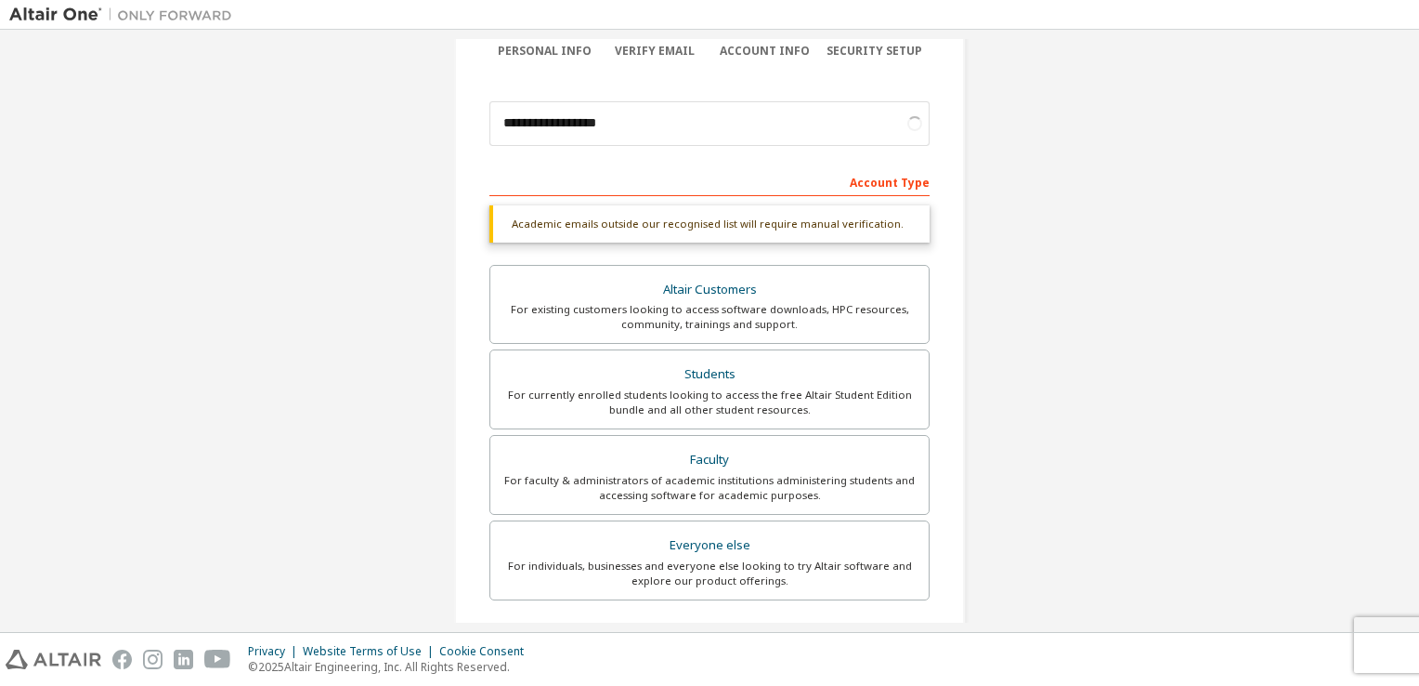
scroll to position [444, 0]
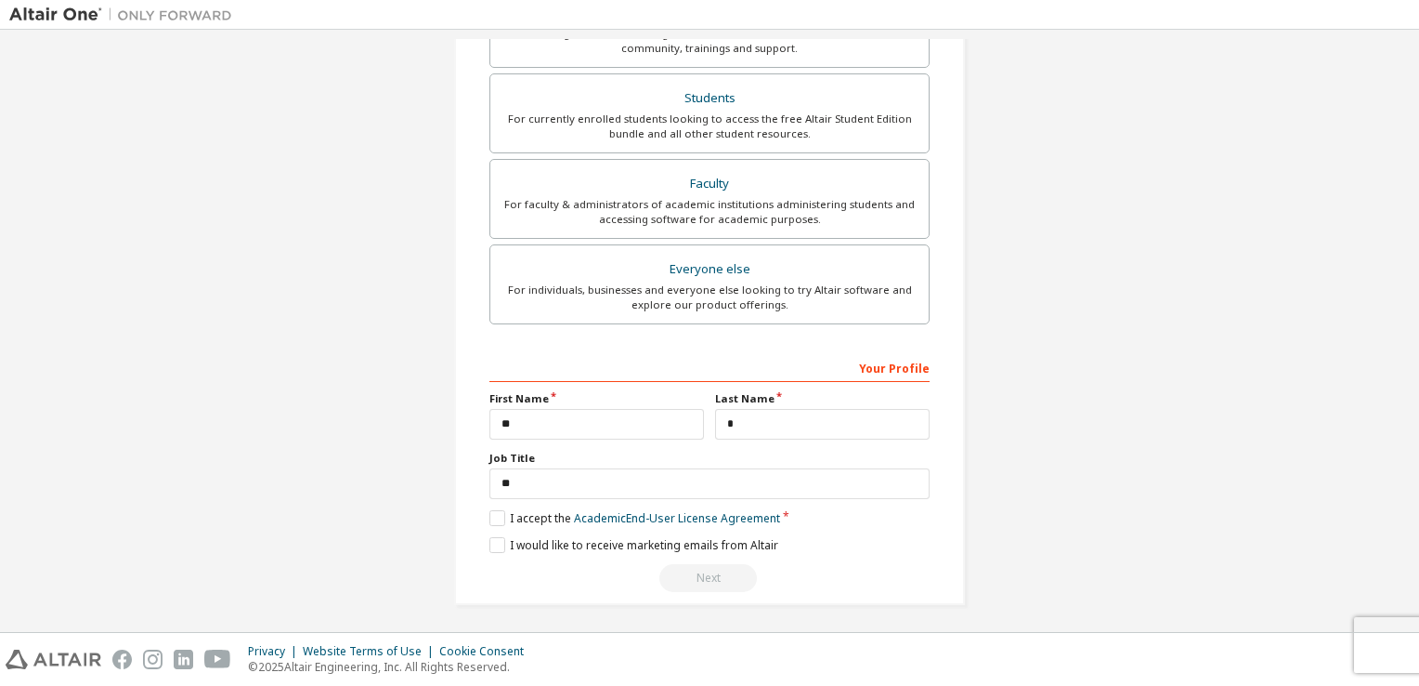
click at [482, 514] on div "**********" at bounding box center [709, 110] width 511 height 987
click at [490, 514] on label "I accept the Academic End-User License Agreement" at bounding box center [635, 518] width 291 height 16
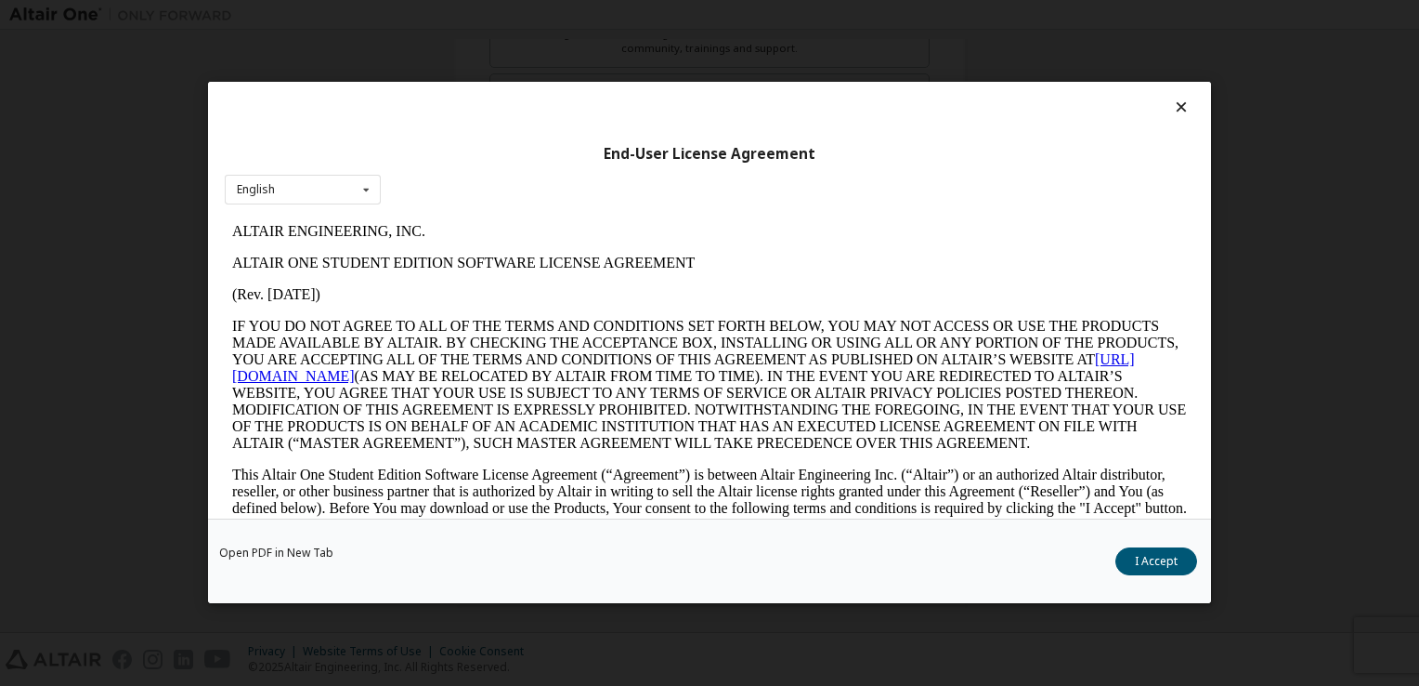
scroll to position [0, 0]
click at [1155, 561] on button "I Accept" at bounding box center [1157, 562] width 82 height 28
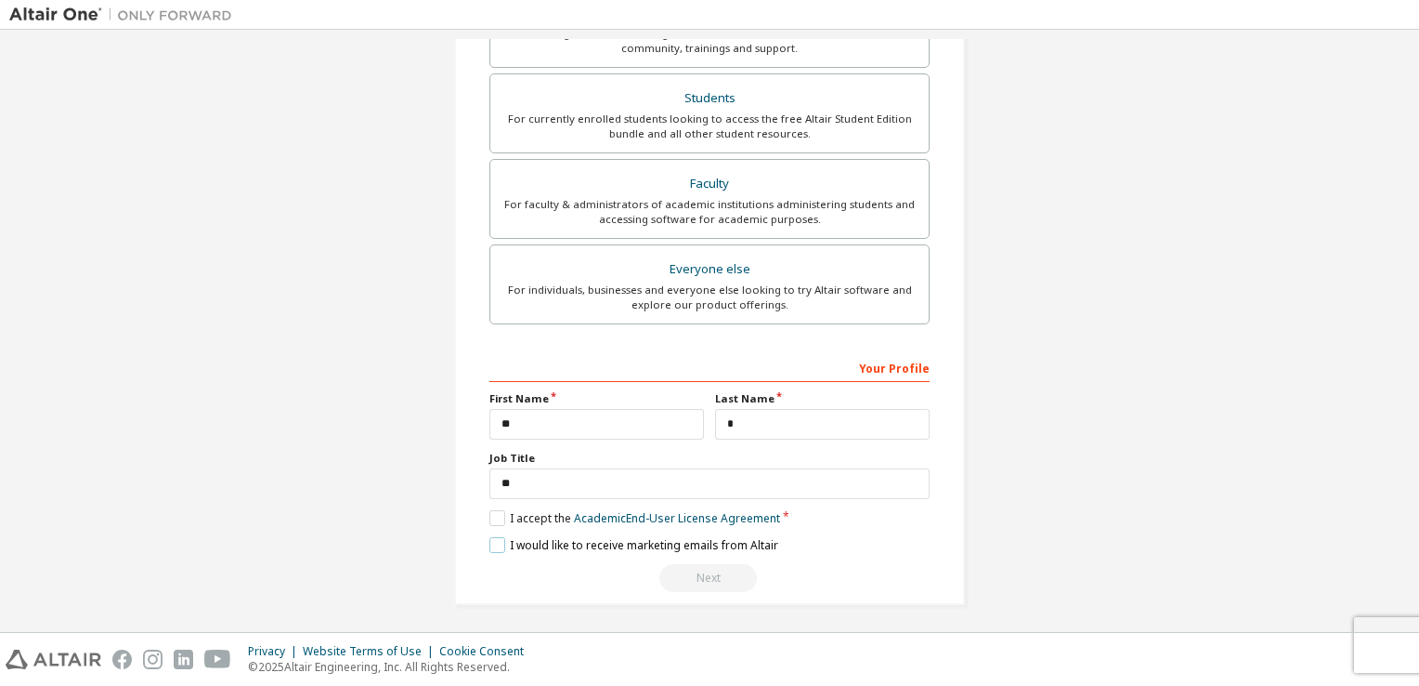
click at [490, 539] on label "I would like to receive marketing emails from Altair" at bounding box center [634, 545] width 289 height 16
click at [715, 581] on button "Next" at bounding box center [709, 578] width 98 height 28
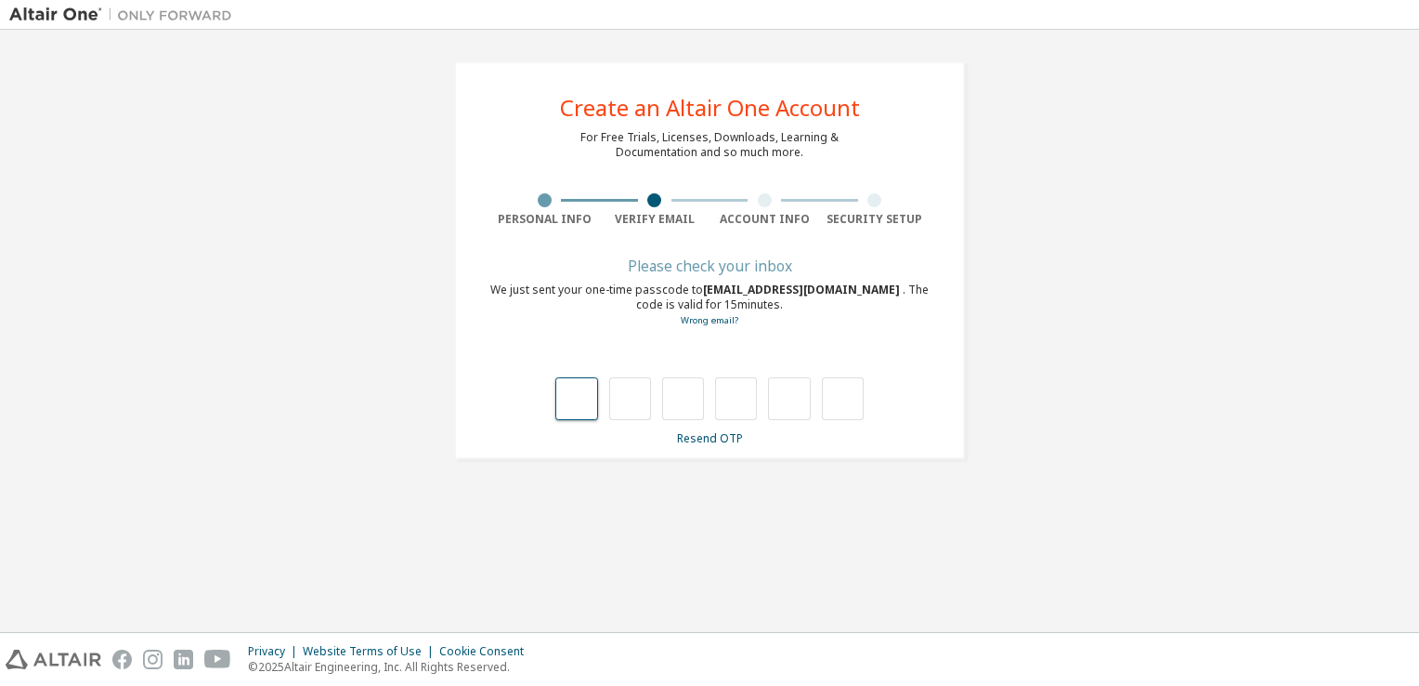
type input "*"
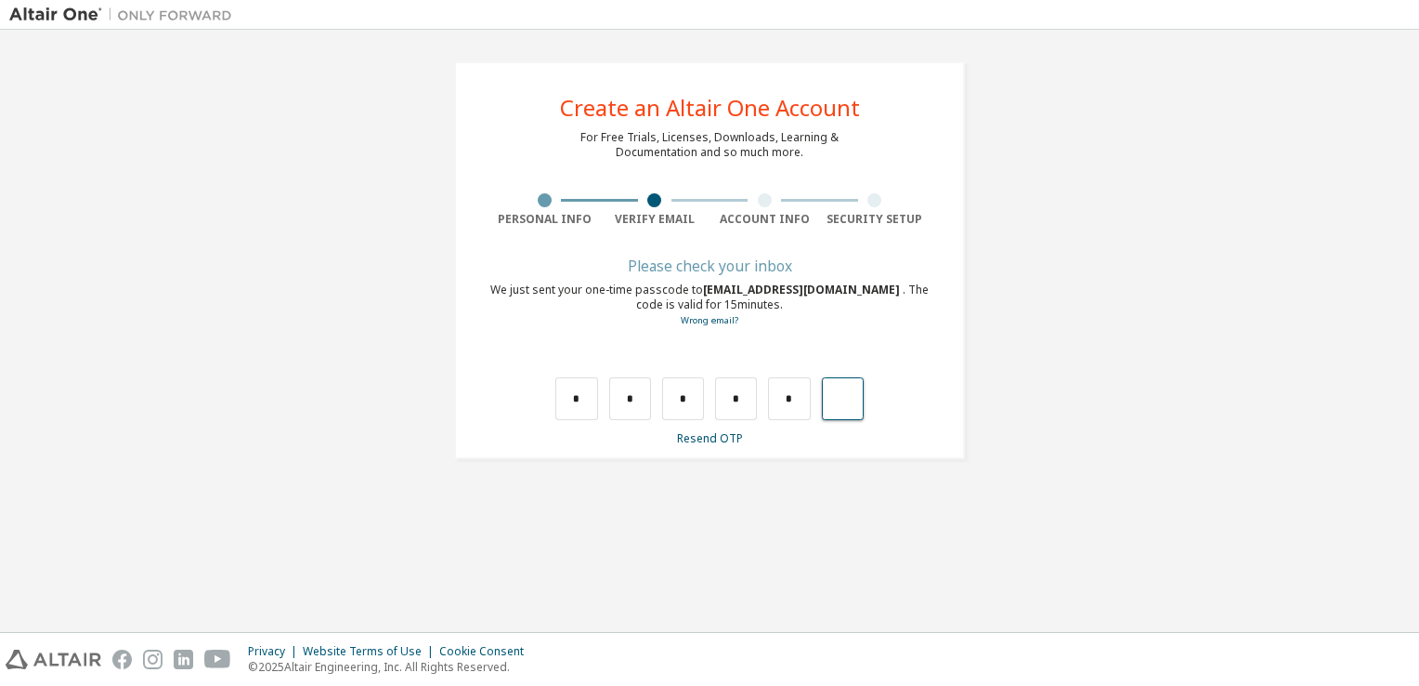
type input "*"
click at [580, 420] on div "Please check your inbox We just sent your one-time passcode to hsn03180@cu.ac.k…" at bounding box center [710, 353] width 440 height 186
click at [580, 400] on input "text" at bounding box center [576, 398] width 42 height 43
type input "*"
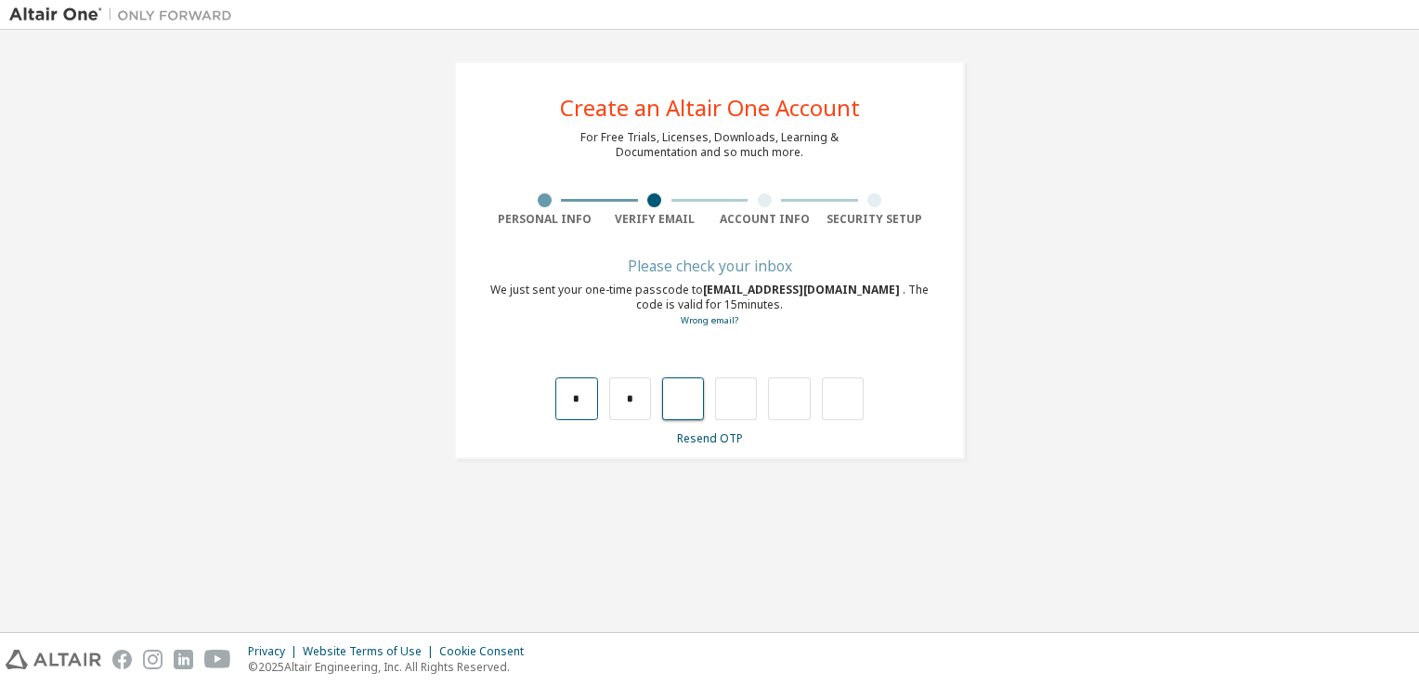
type input "*"
click at [587, 404] on input "text" at bounding box center [576, 398] width 42 height 43
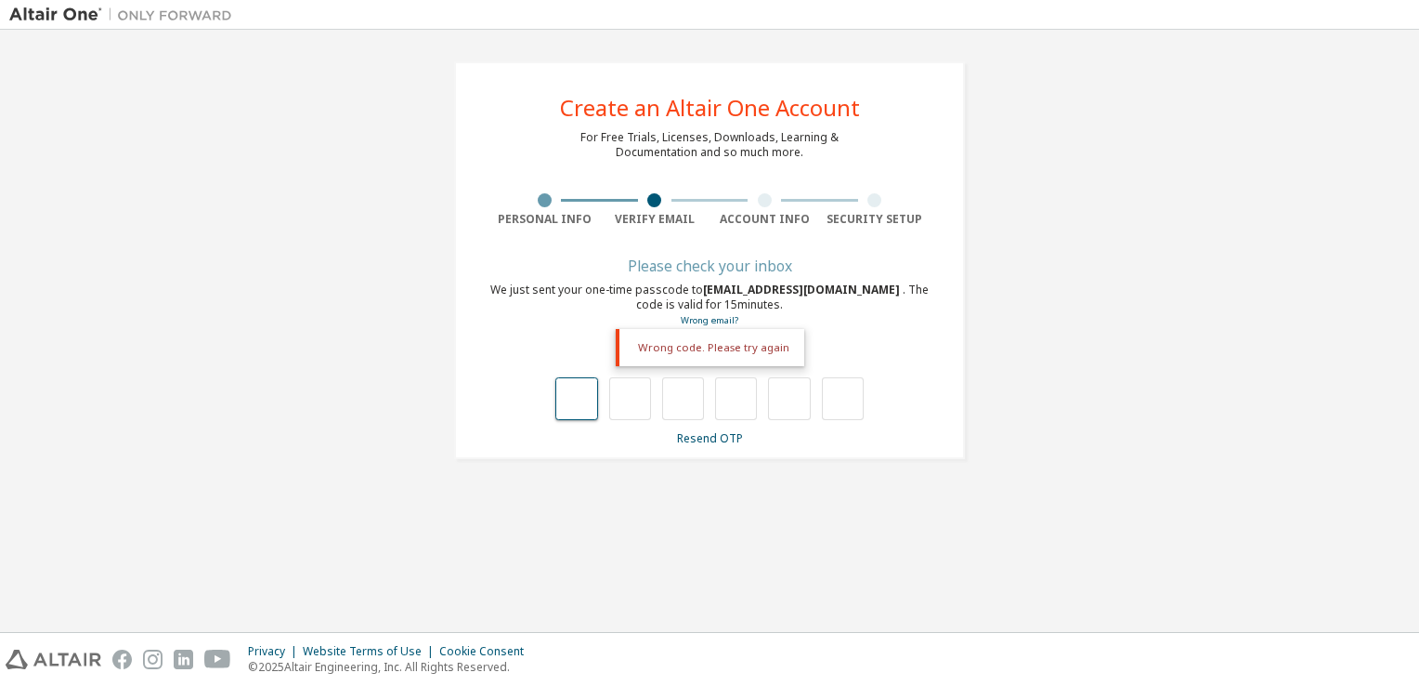
type input "*"
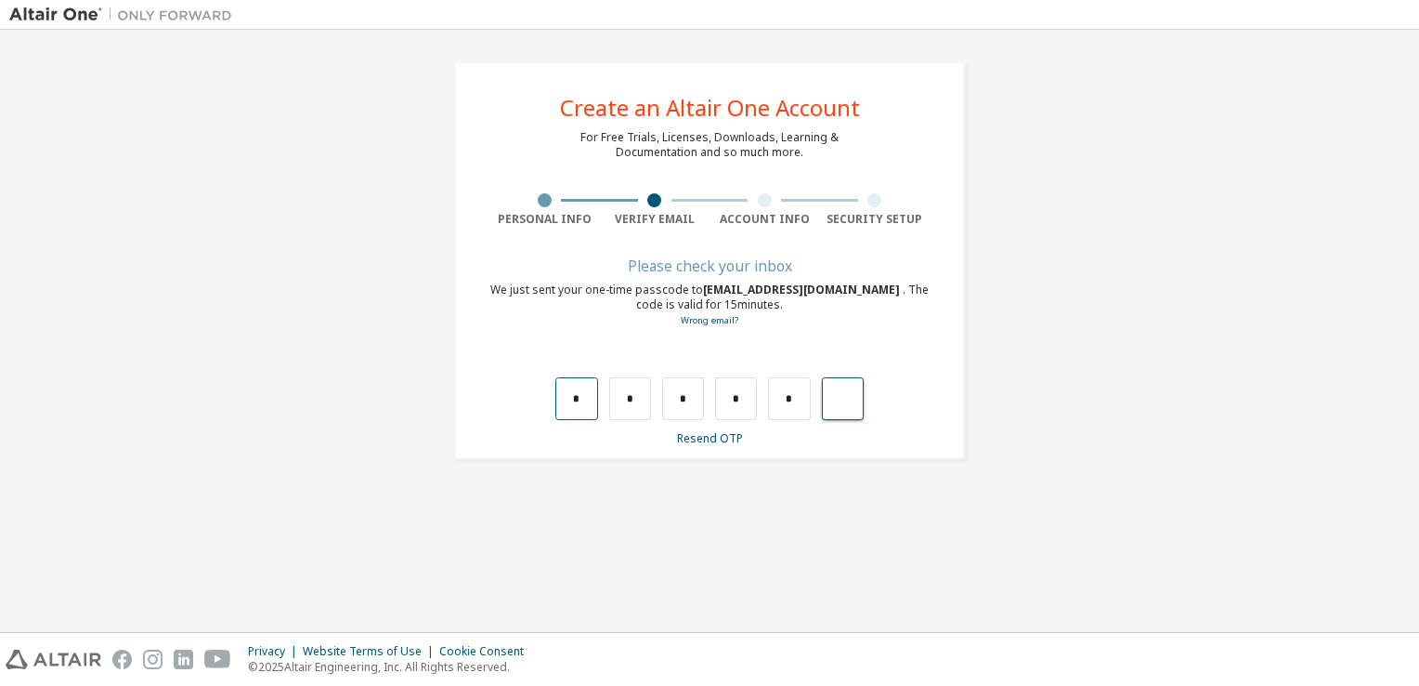
type input "*"
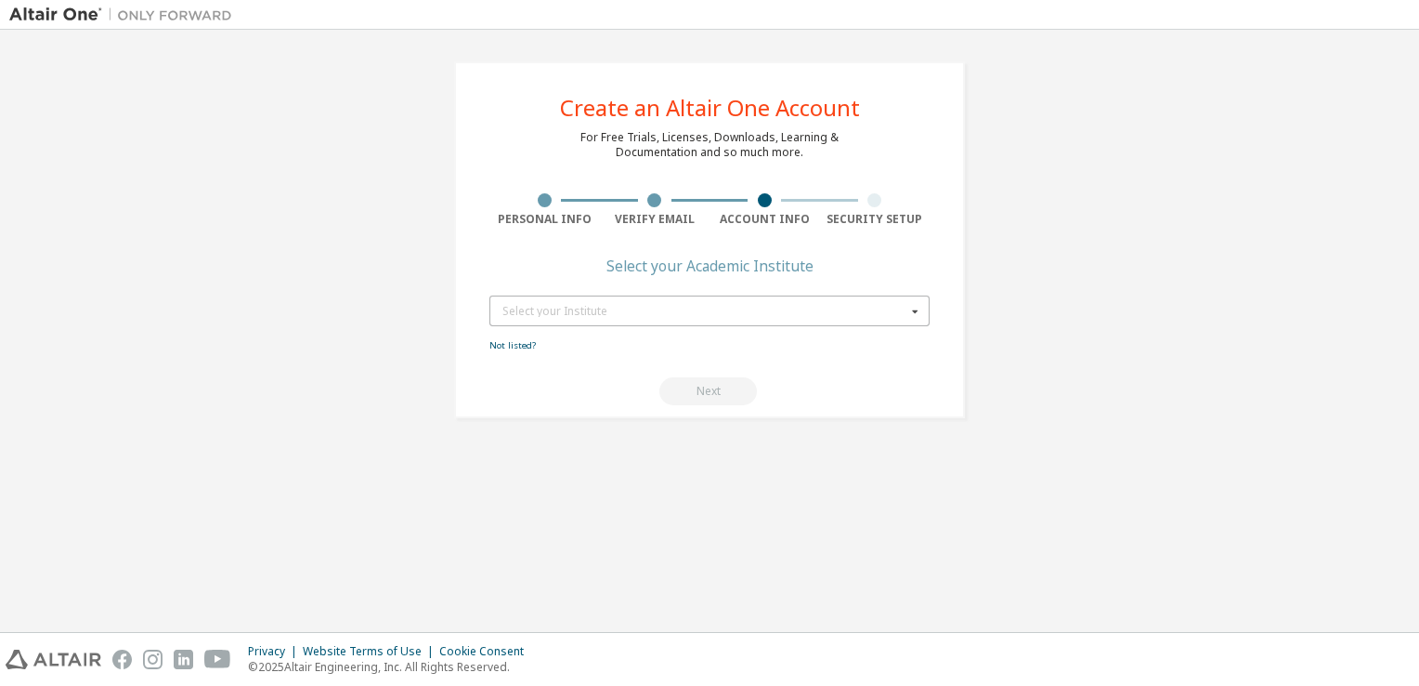
click at [706, 309] on div "Select your Institute" at bounding box center [705, 311] width 404 height 11
type input "*"
type input "********"
click at [910, 303] on icon at bounding box center [915, 310] width 23 height 29
click at [706, 388] on div "Next" at bounding box center [710, 391] width 440 height 28
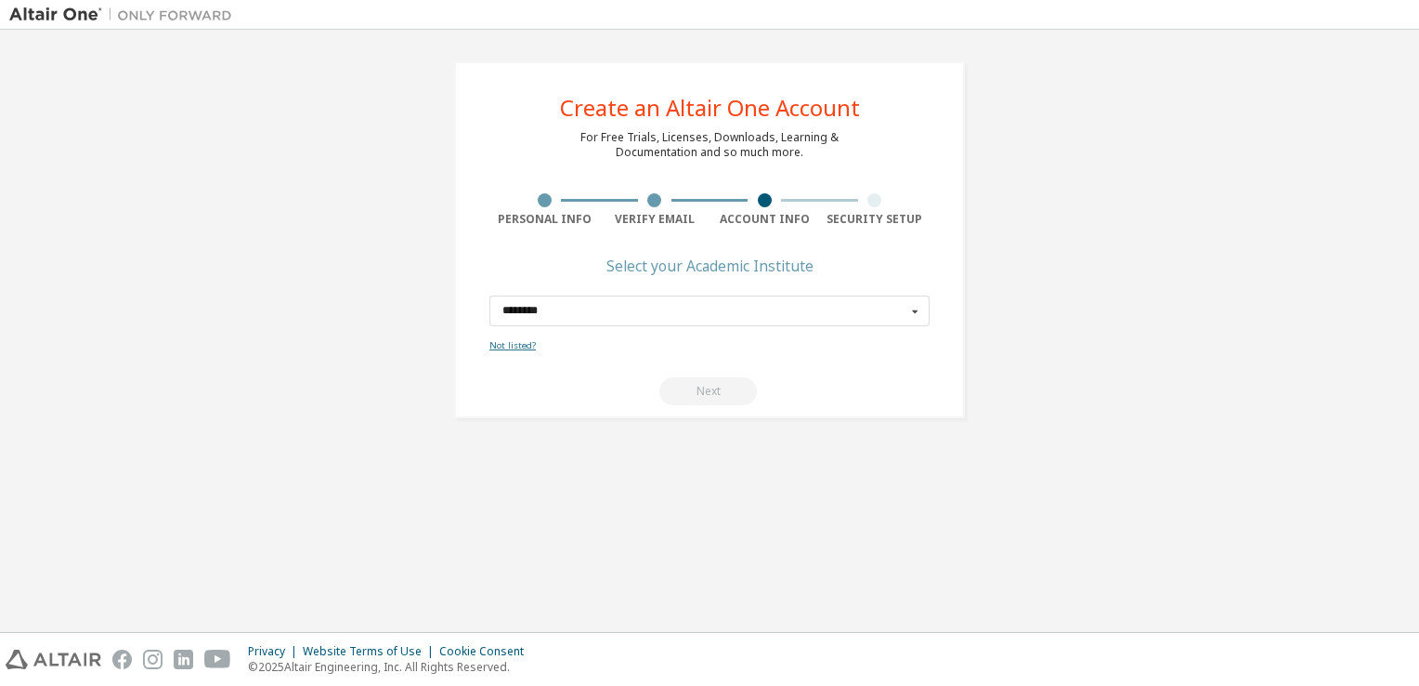
click at [528, 346] on link "Not listed?" at bounding box center [513, 345] width 46 height 12
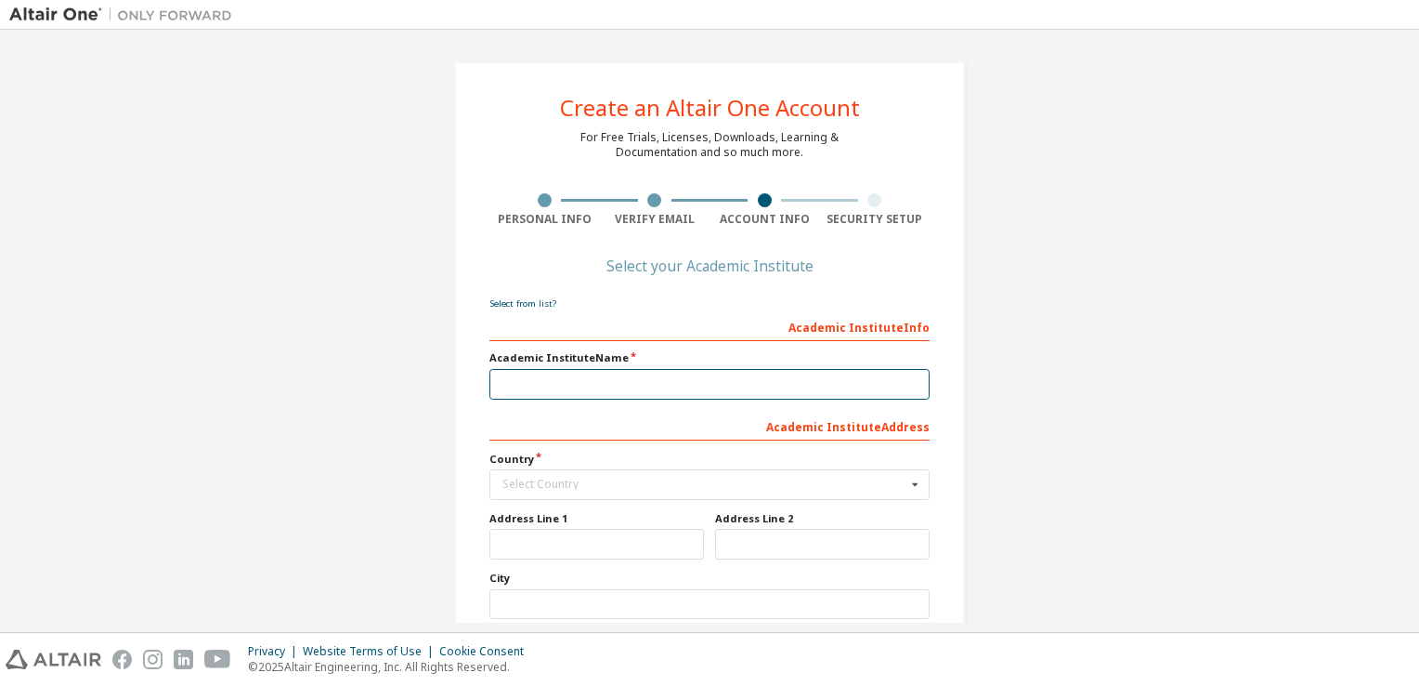
click at [724, 396] on input "text" at bounding box center [710, 384] width 440 height 31
click at [513, 377] on input "text" at bounding box center [710, 384] width 440 height 31
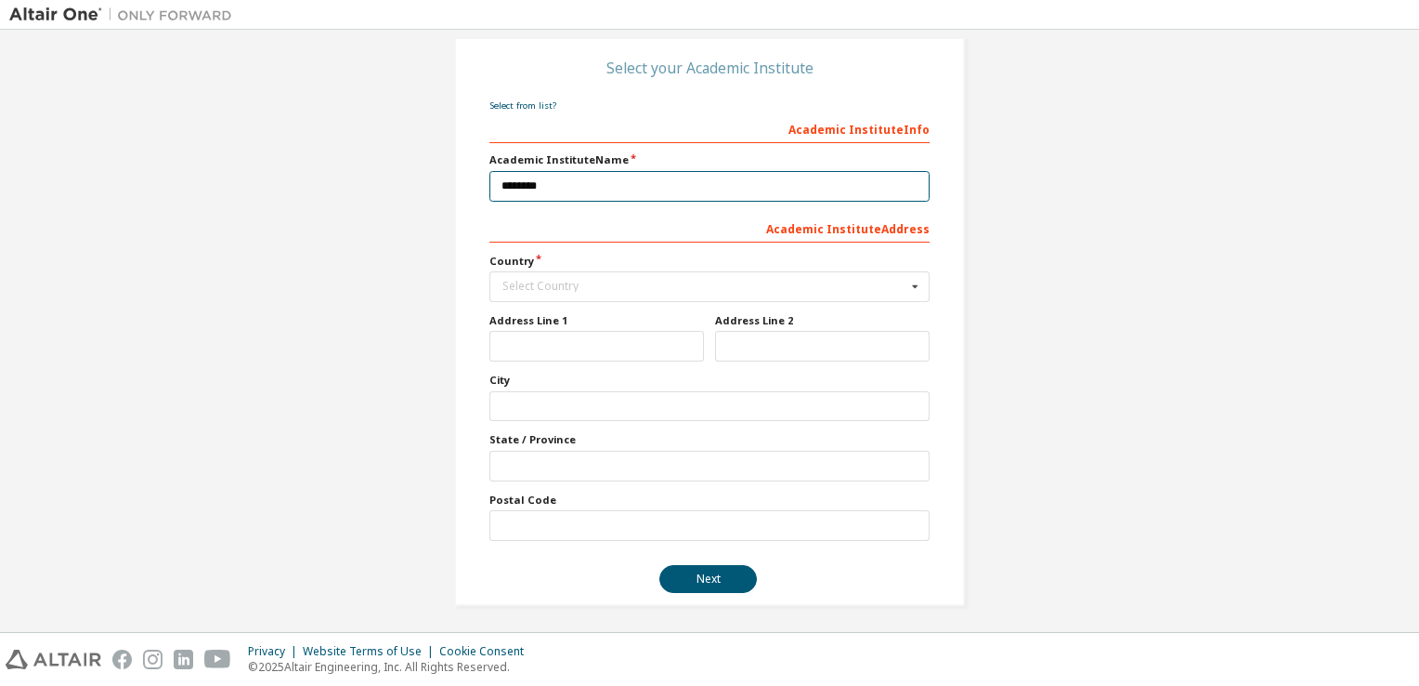
scroll to position [199, 0]
type input "*******"
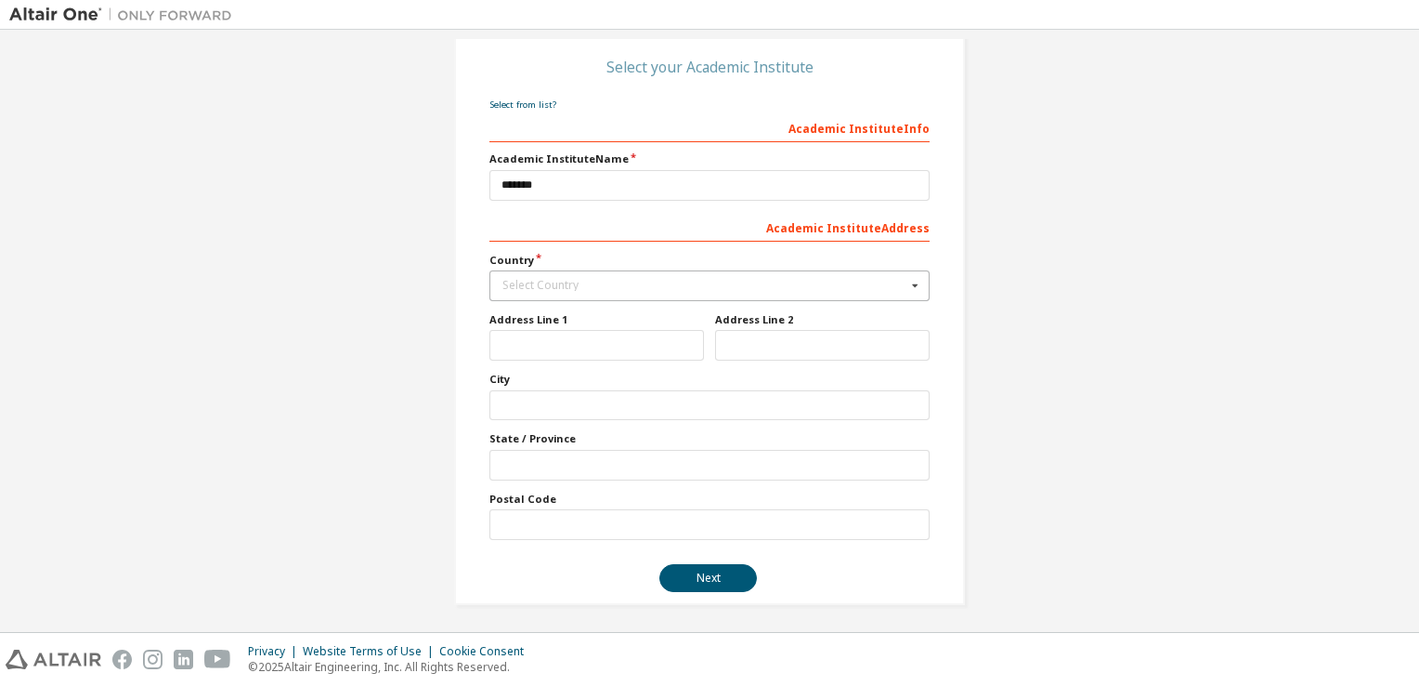
click at [635, 281] on div "Select Country" at bounding box center [705, 285] width 404 height 11
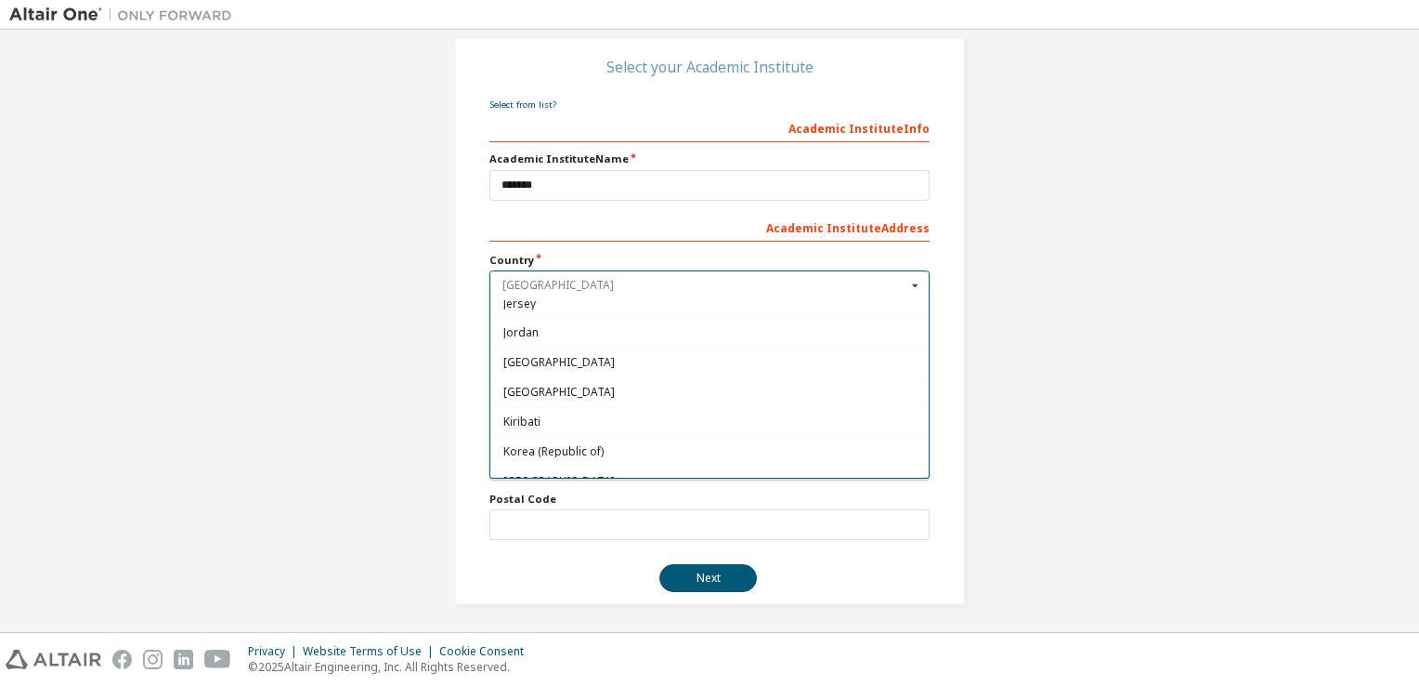
scroll to position [3251, 0]
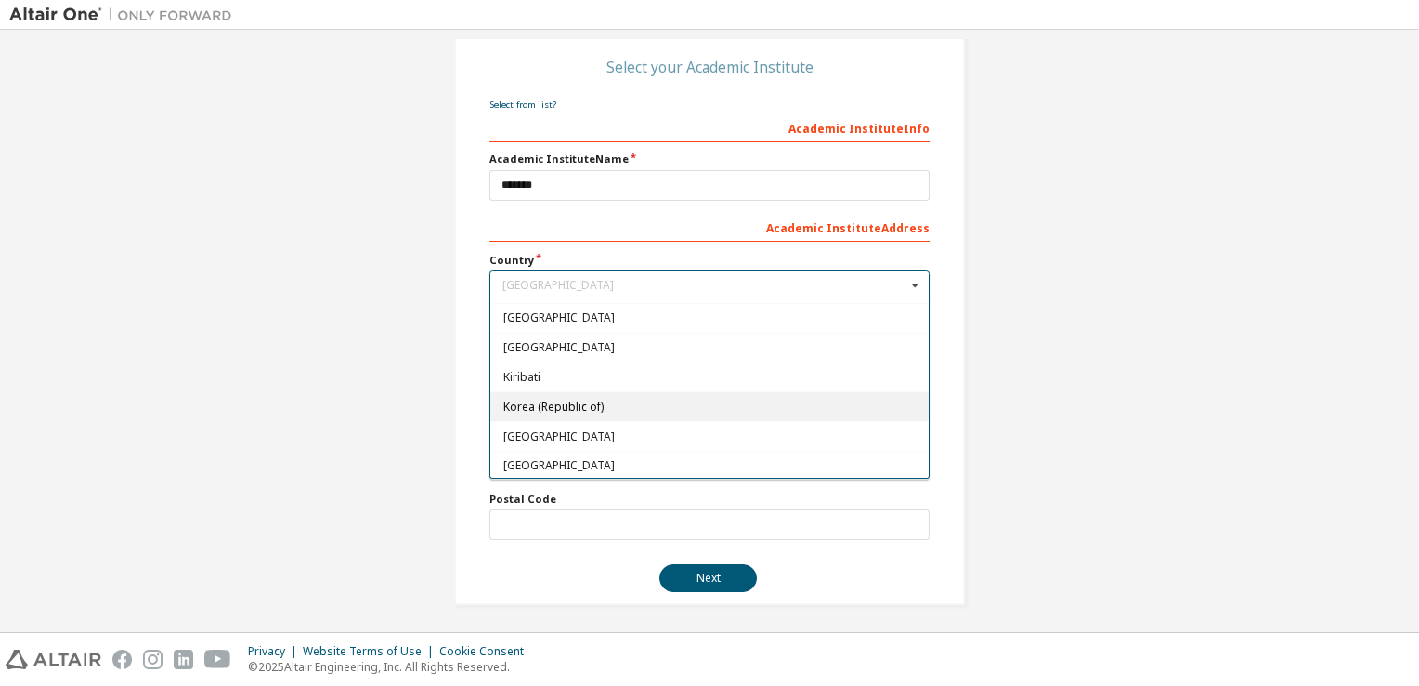
click at [631, 401] on span "Korea (Republic of)" at bounding box center [709, 406] width 413 height 11
type input "***"
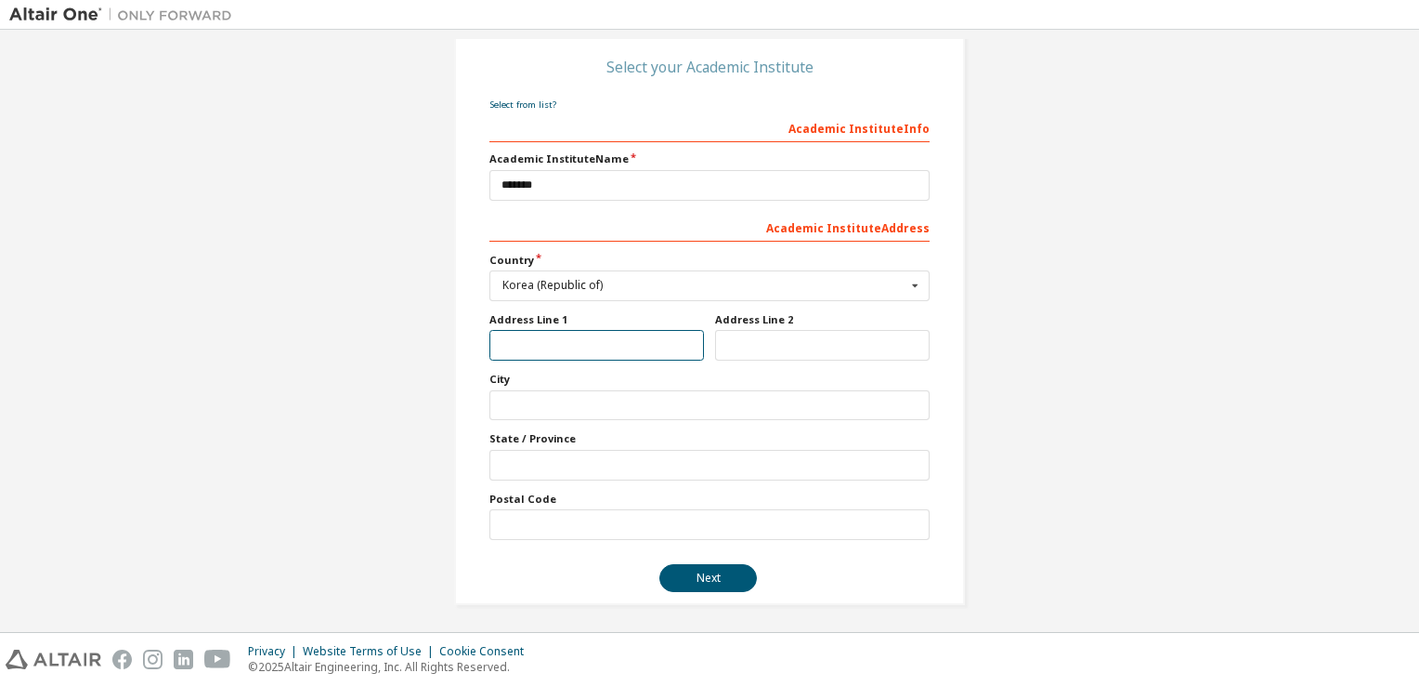
click at [612, 347] on input "text" at bounding box center [597, 345] width 215 height 31
click at [686, 574] on button "Next" at bounding box center [709, 578] width 98 height 28
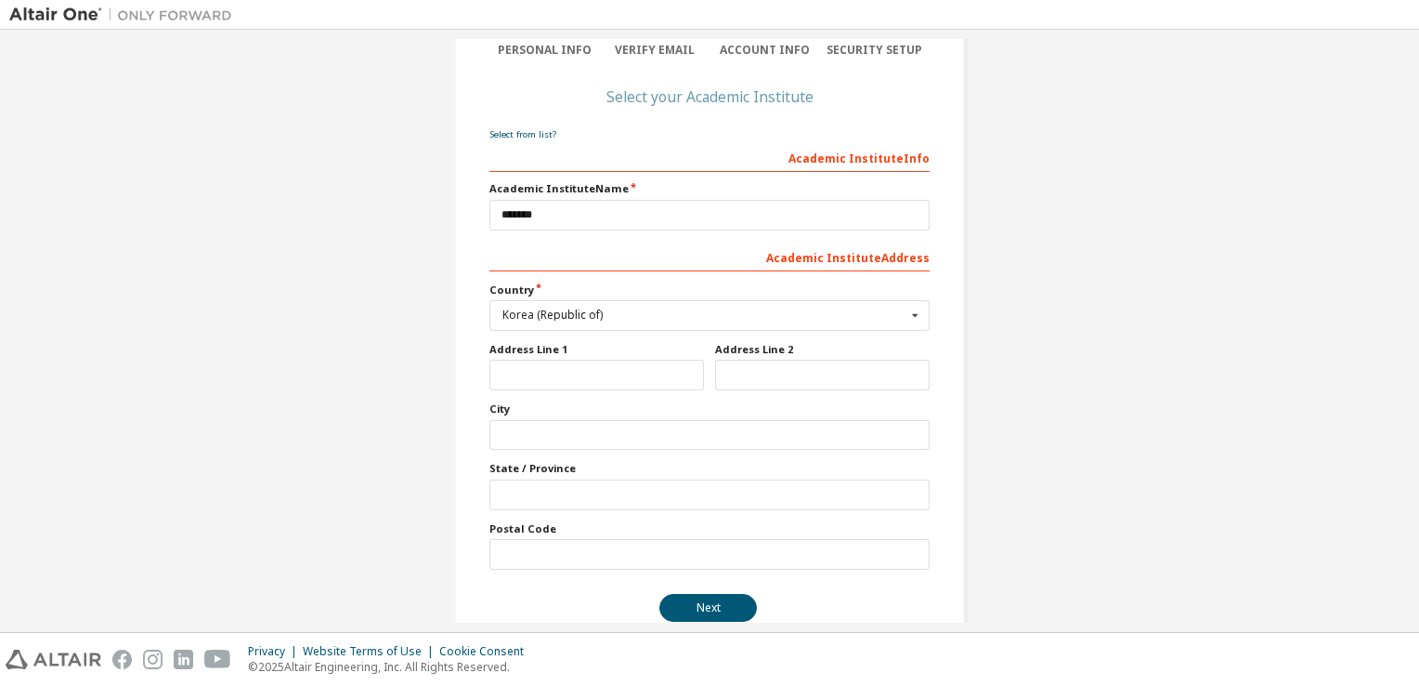
scroll to position [0, 0]
